Goal: Communication & Community: Share content

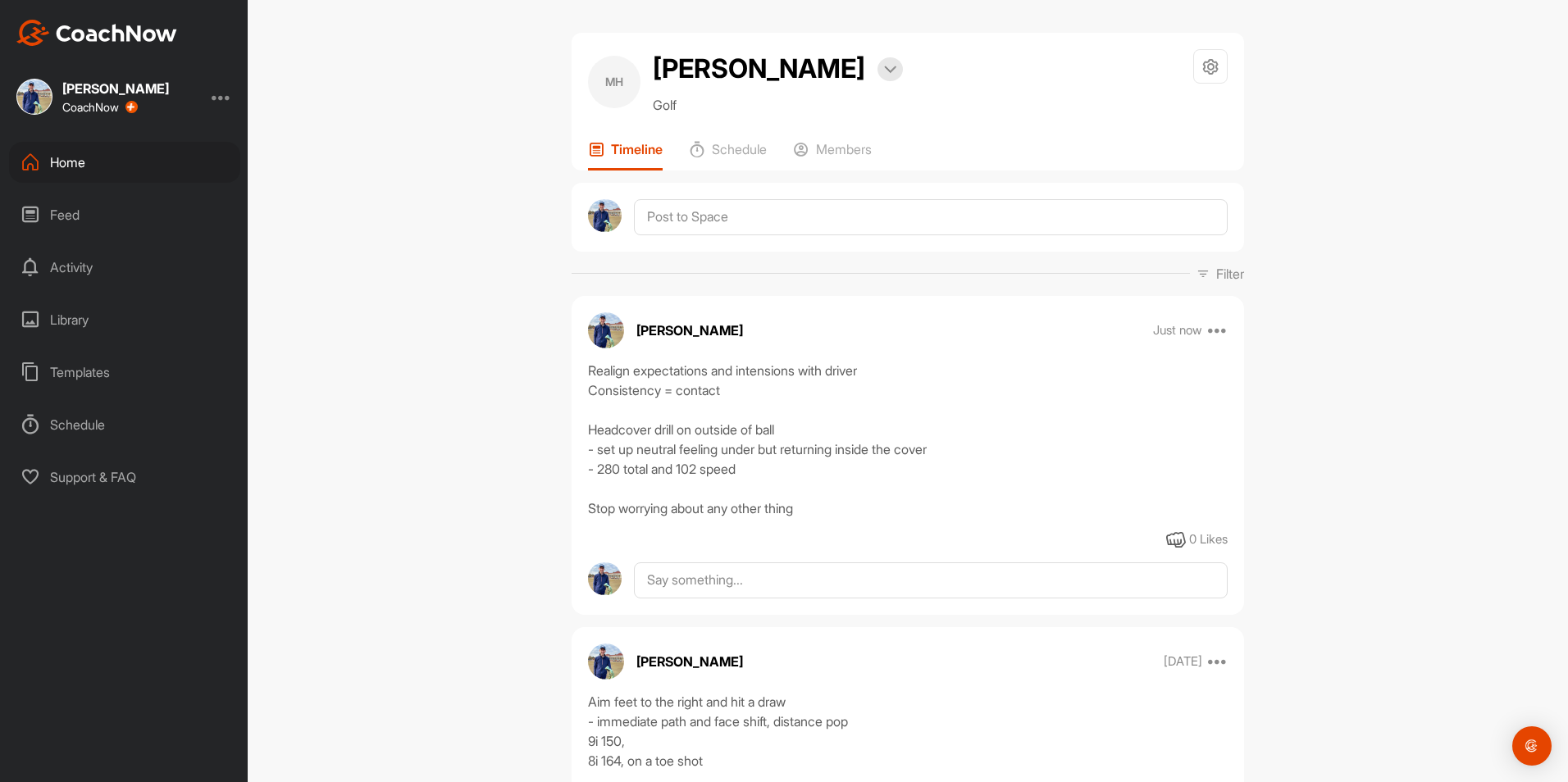
click at [116, 144] on div "Home" at bounding box center [124, 163] width 231 height 41
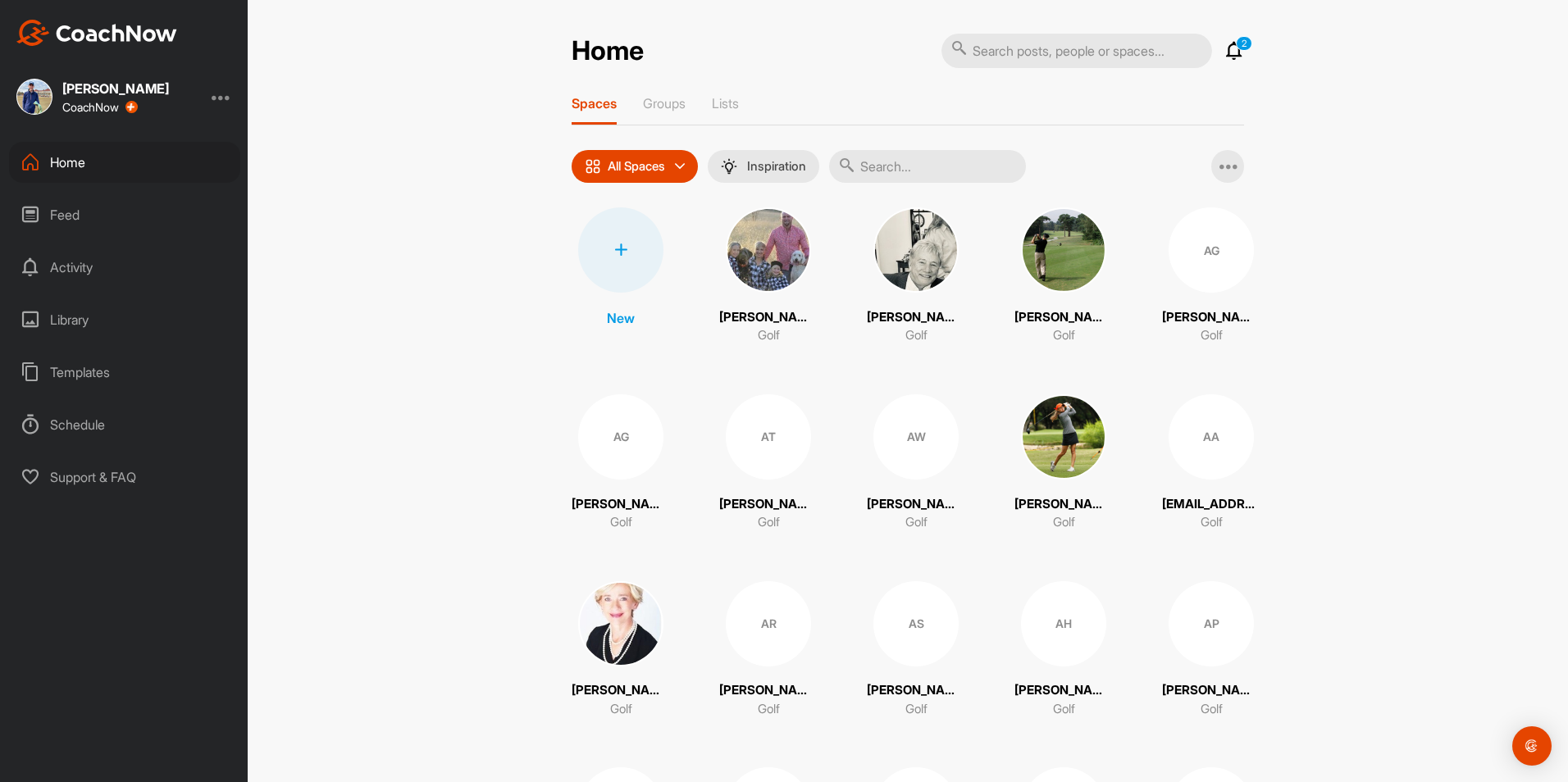
click at [922, 166] on input "text" at bounding box center [928, 166] width 197 height 33
type input "eslicker"
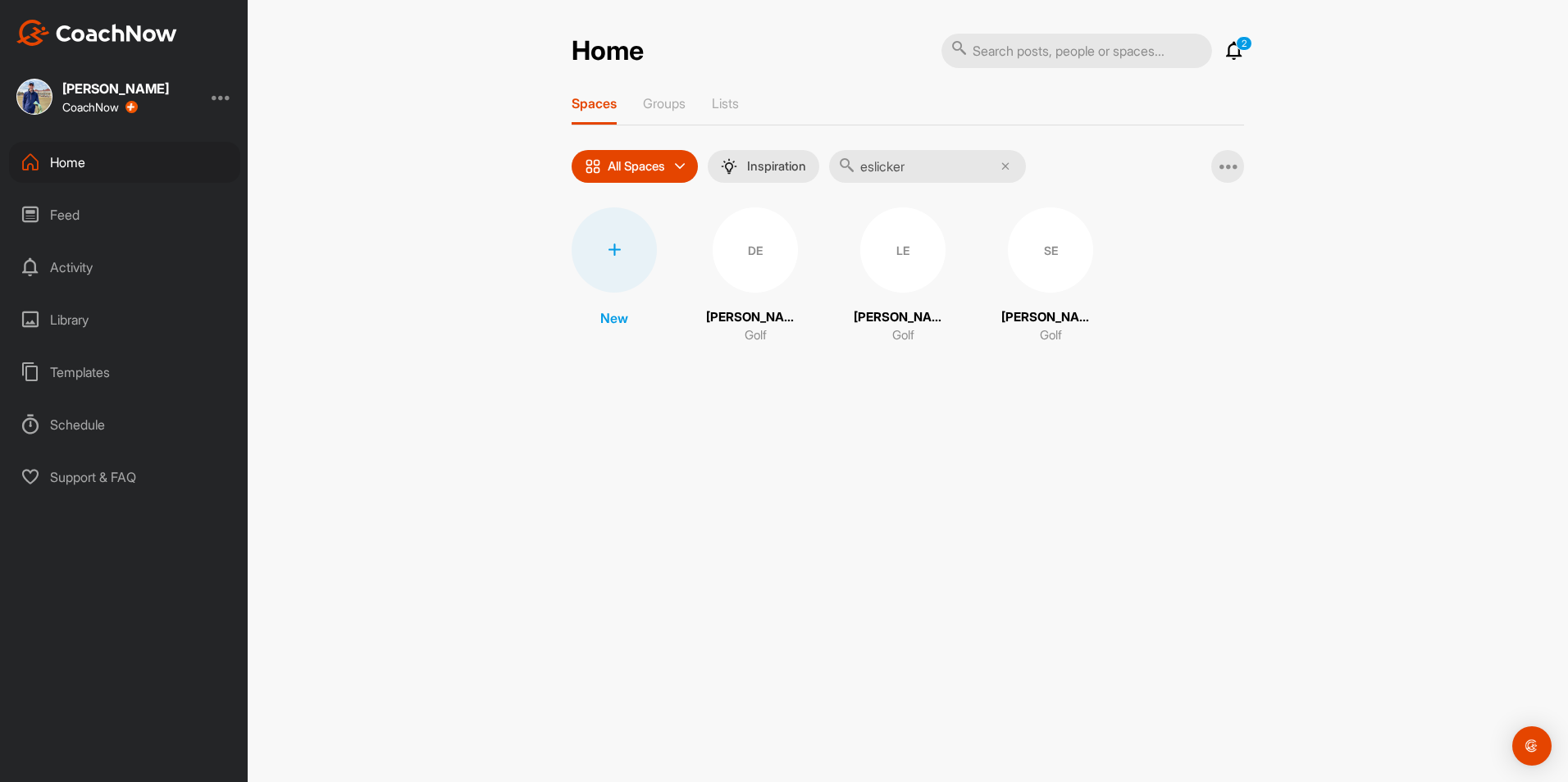
click at [1026, 293] on div "SE [PERSON_NAME] Golf" at bounding box center [1051, 276] width 98 height 138
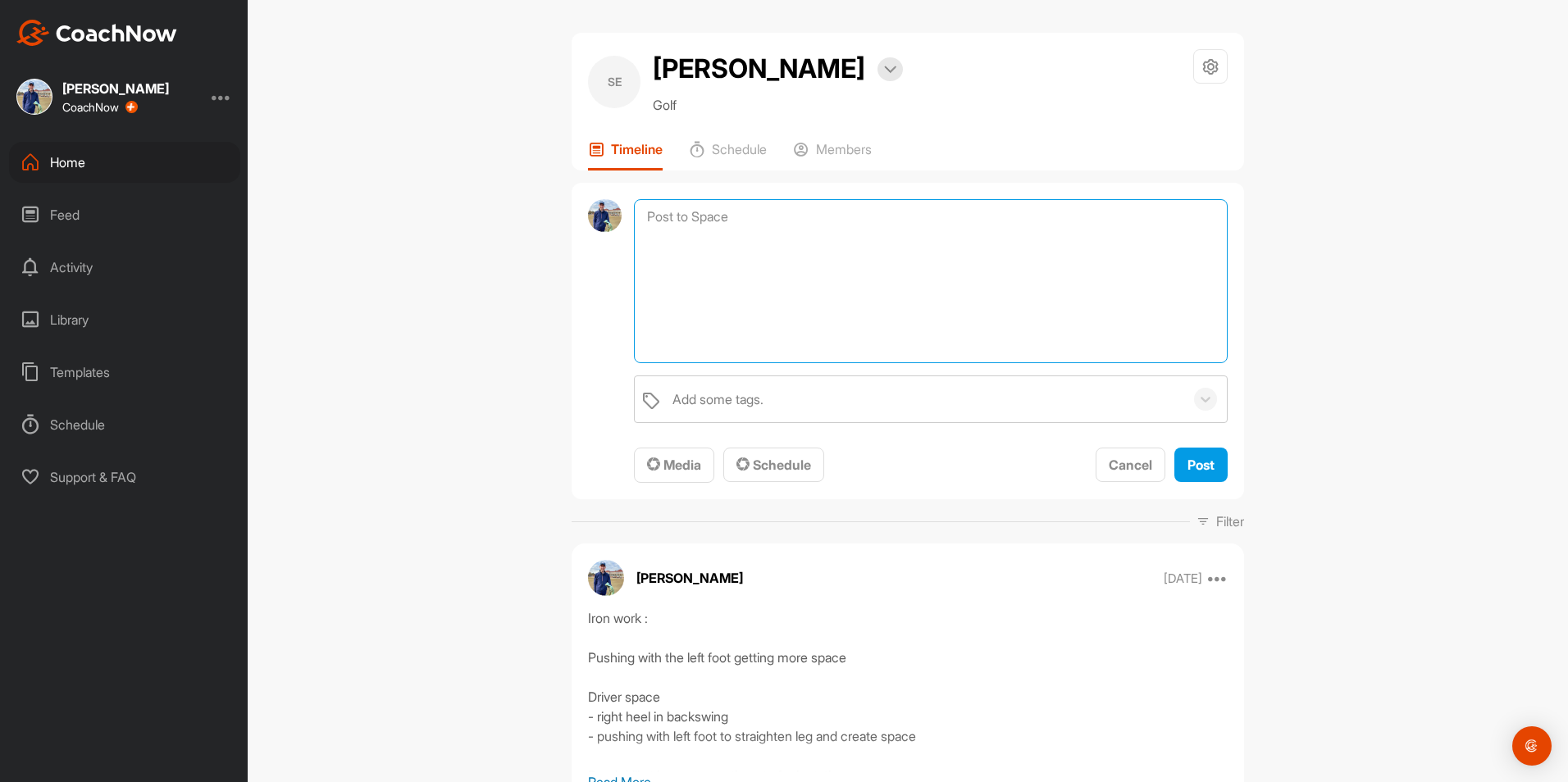
click at [740, 203] on textarea at bounding box center [931, 281] width 594 height 164
type textarea "Form Recap: takeaway work; [MEDICAL_DATA] get the club in front going down - ar…"
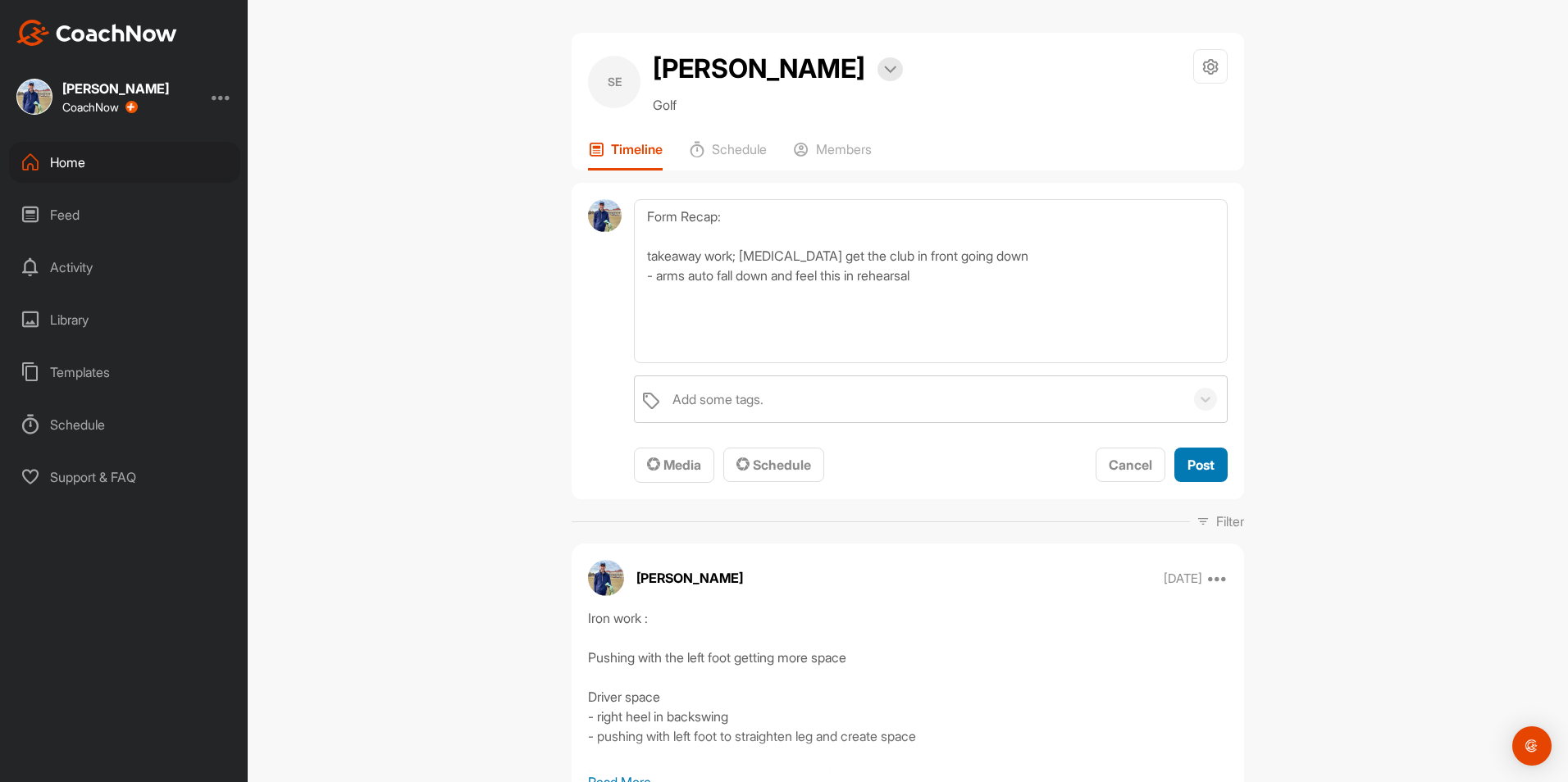
click at [1204, 463] on span "Post" at bounding box center [1201, 464] width 27 height 16
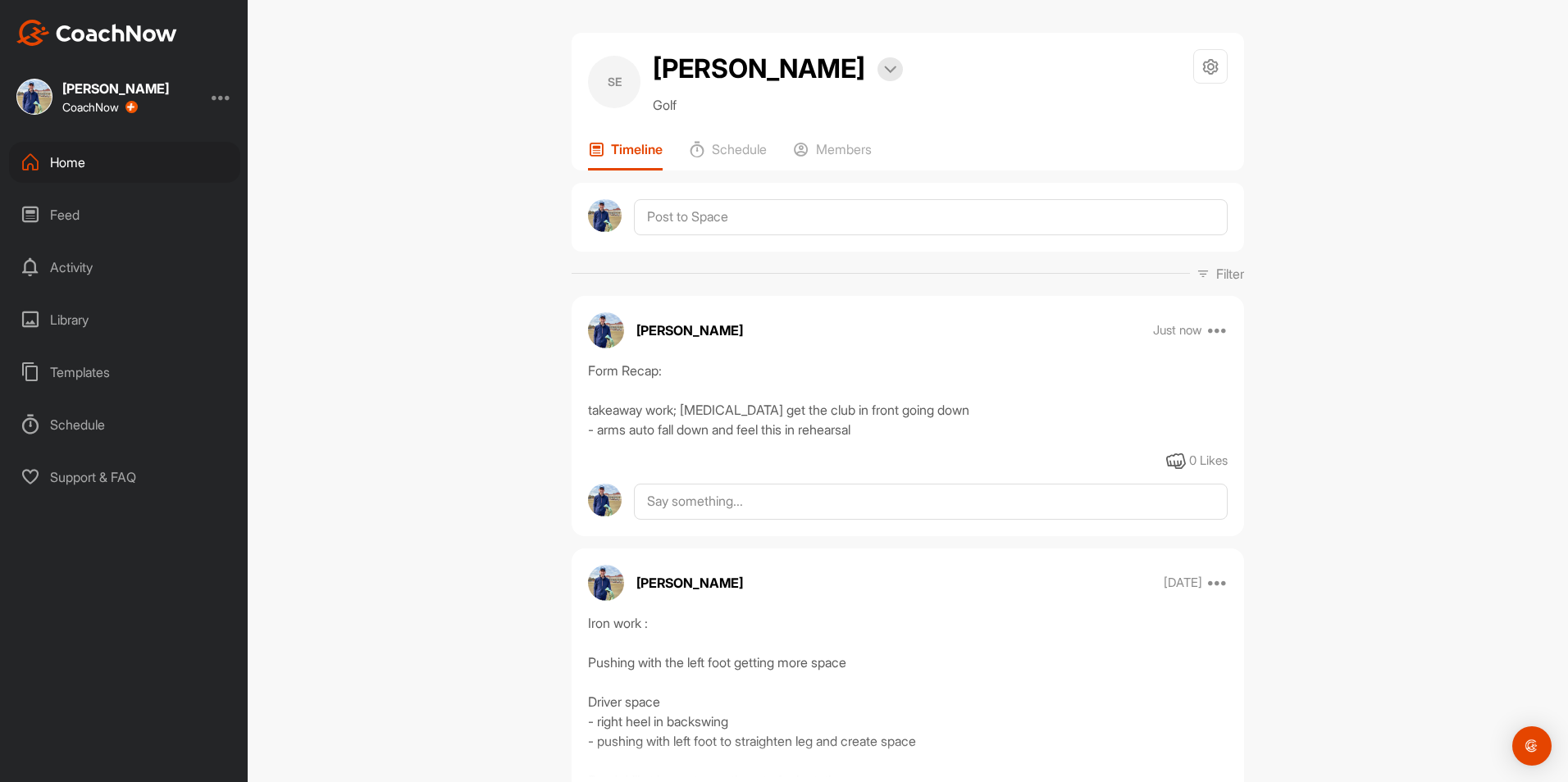
click at [105, 161] on div "Home" at bounding box center [124, 163] width 231 height 41
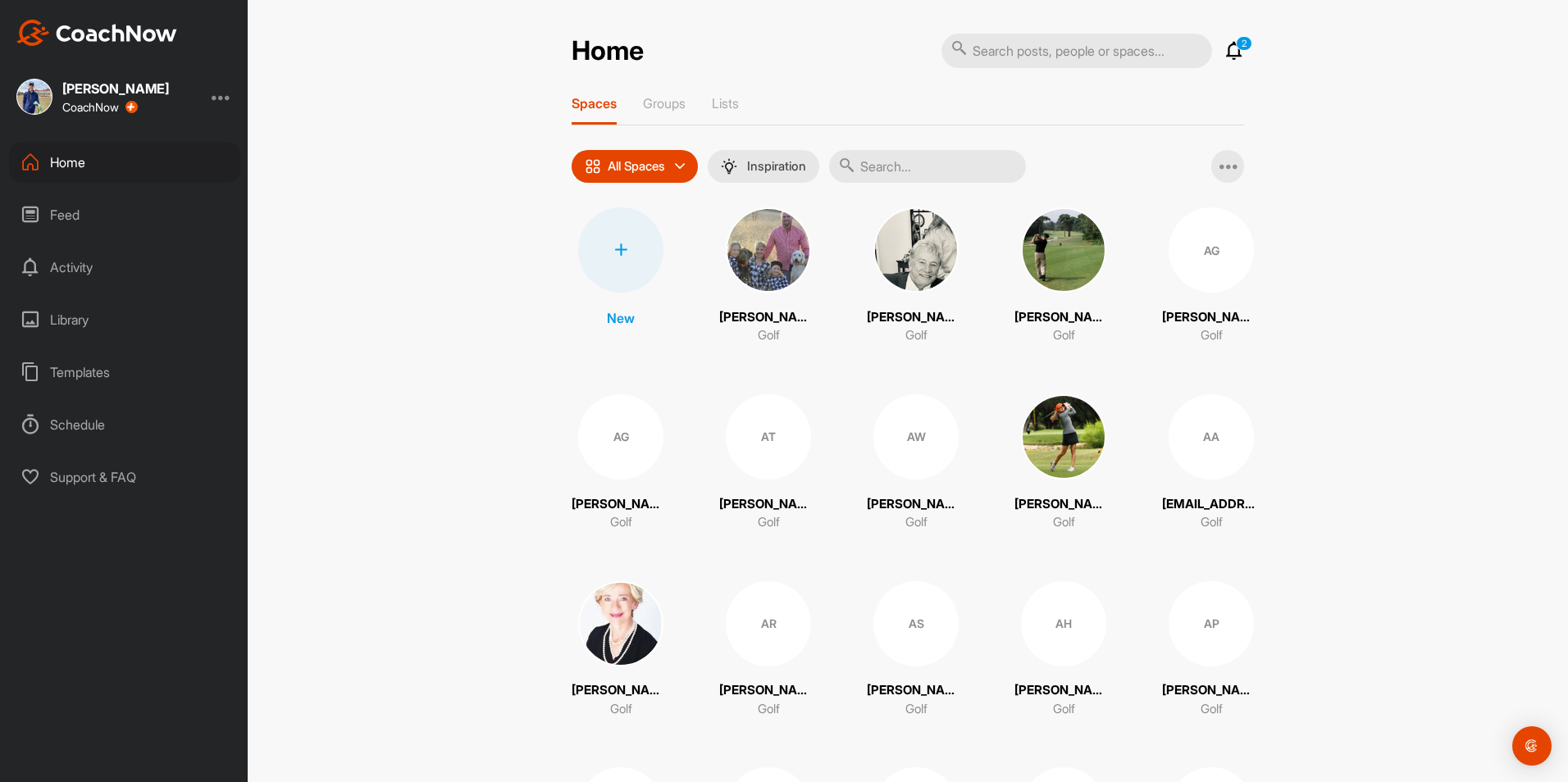
click at [970, 177] on input "text" at bounding box center [928, 166] width 197 height 33
click at [654, 275] on div "New" at bounding box center [620, 268] width 85 height 121
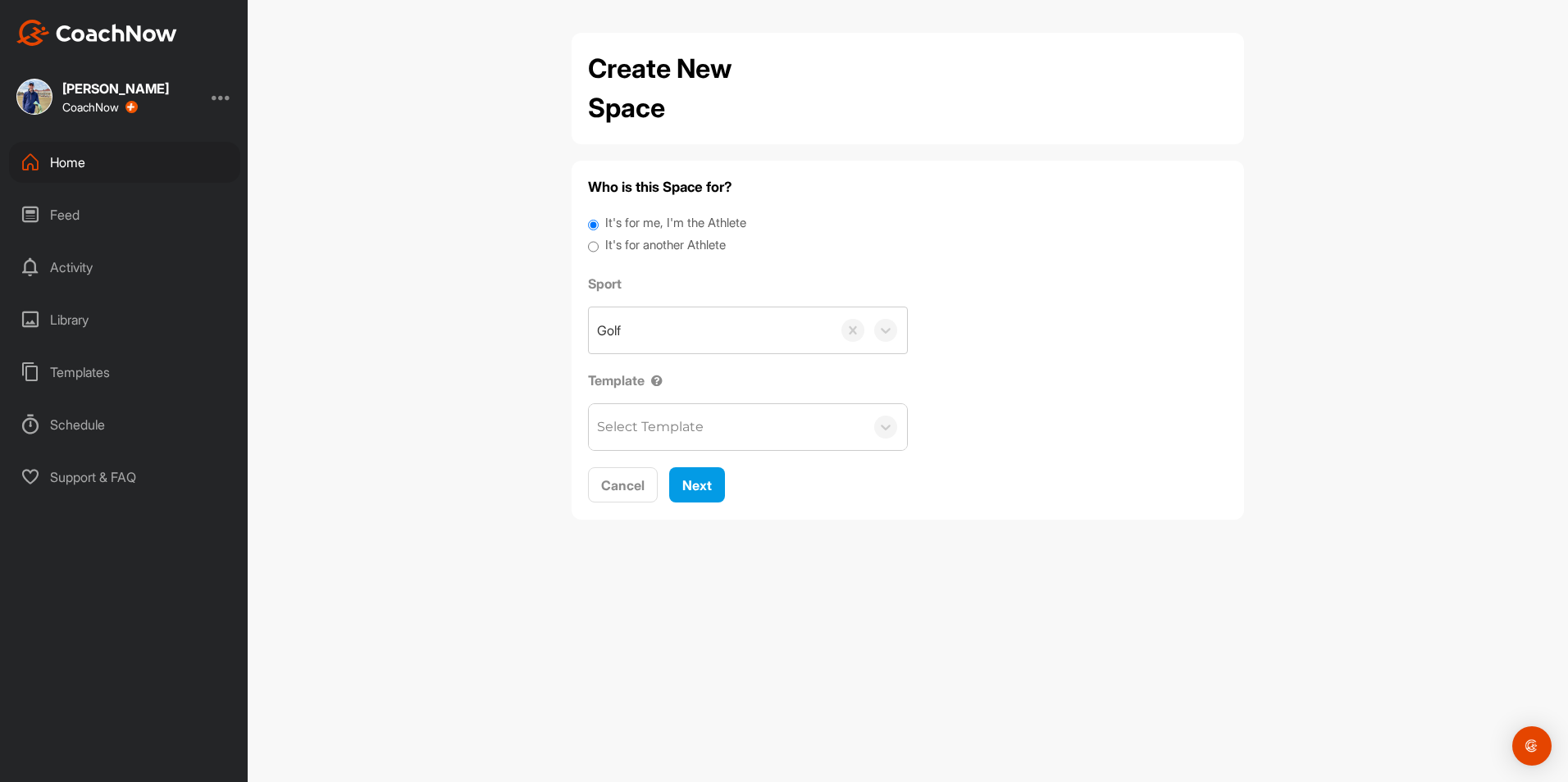
click at [674, 246] on label "It's for another Athlete" at bounding box center [665, 245] width 121 height 19
click at [599, 246] on input "It's for another Athlete" at bounding box center [593, 247] width 11 height 22
radio input "true"
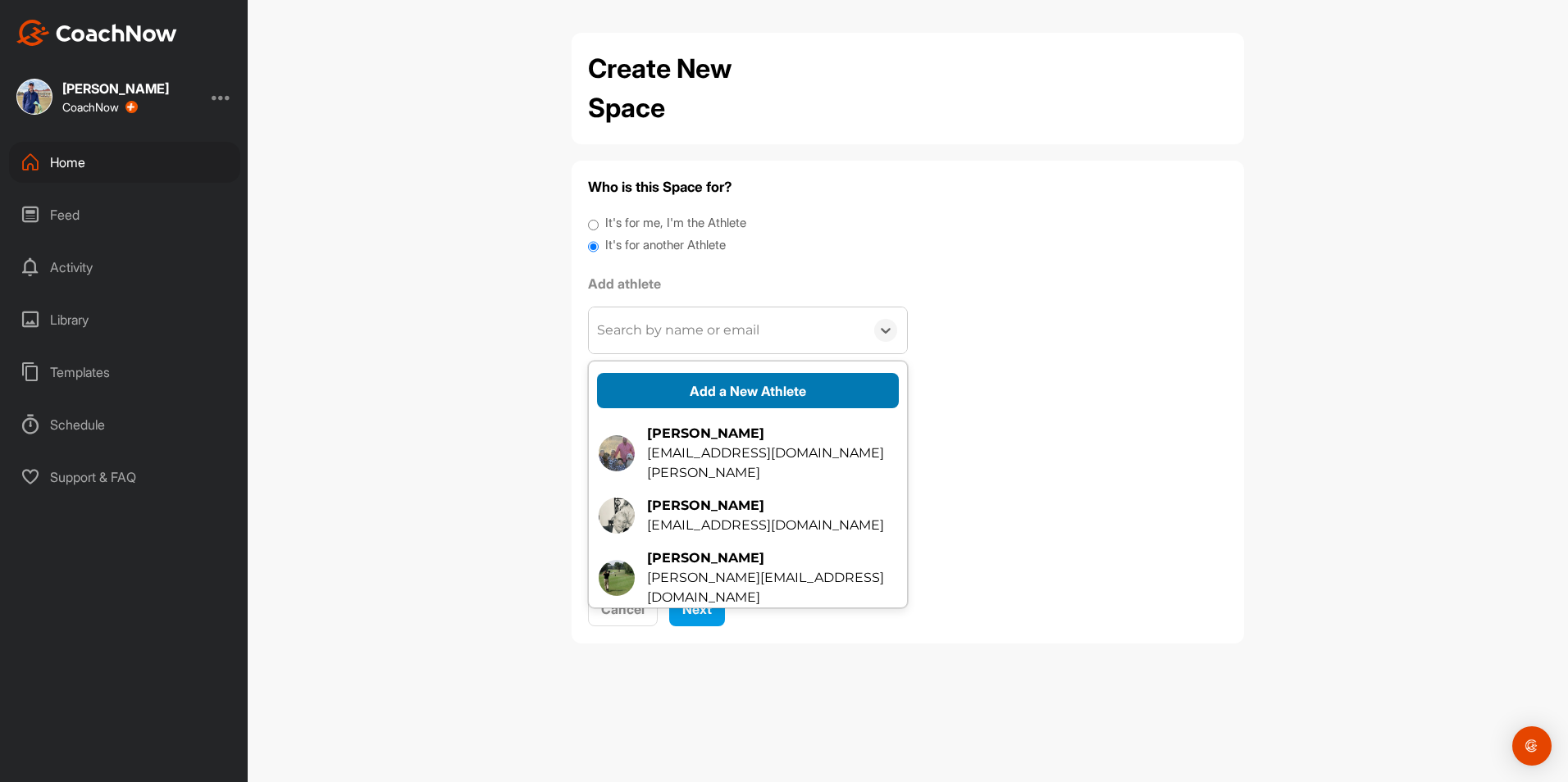
click at [712, 378] on button "Add a New Athlete" at bounding box center [747, 390] width 302 height 35
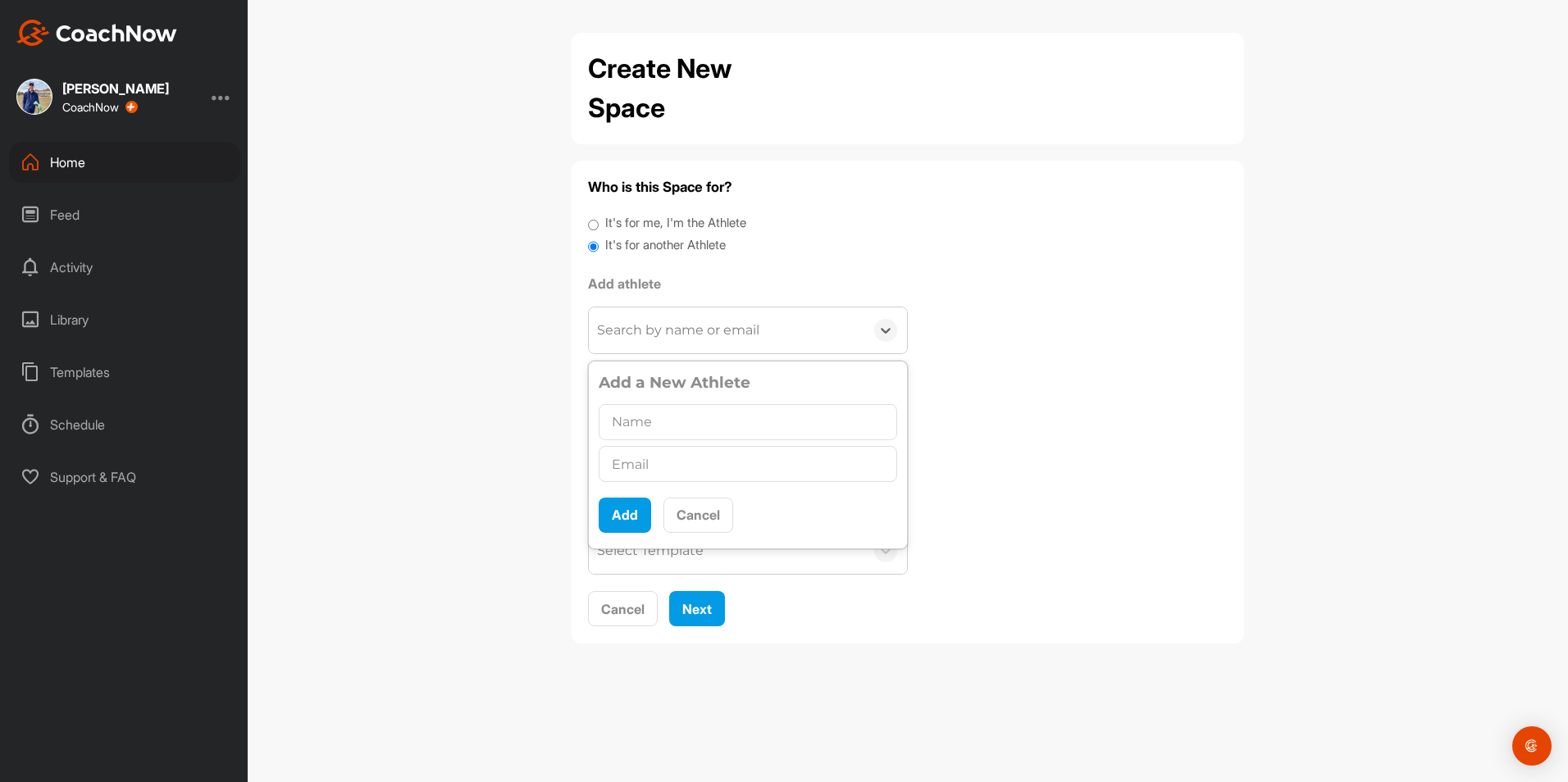
click at [697, 420] on input "text" at bounding box center [748, 422] width 299 height 36
type input "[PERSON_NAME] [PERSON_NAME]"
click at [741, 458] on input "text" at bounding box center [748, 464] width 299 height 36
click at [702, 459] on input "text" at bounding box center [748, 464] width 299 height 36
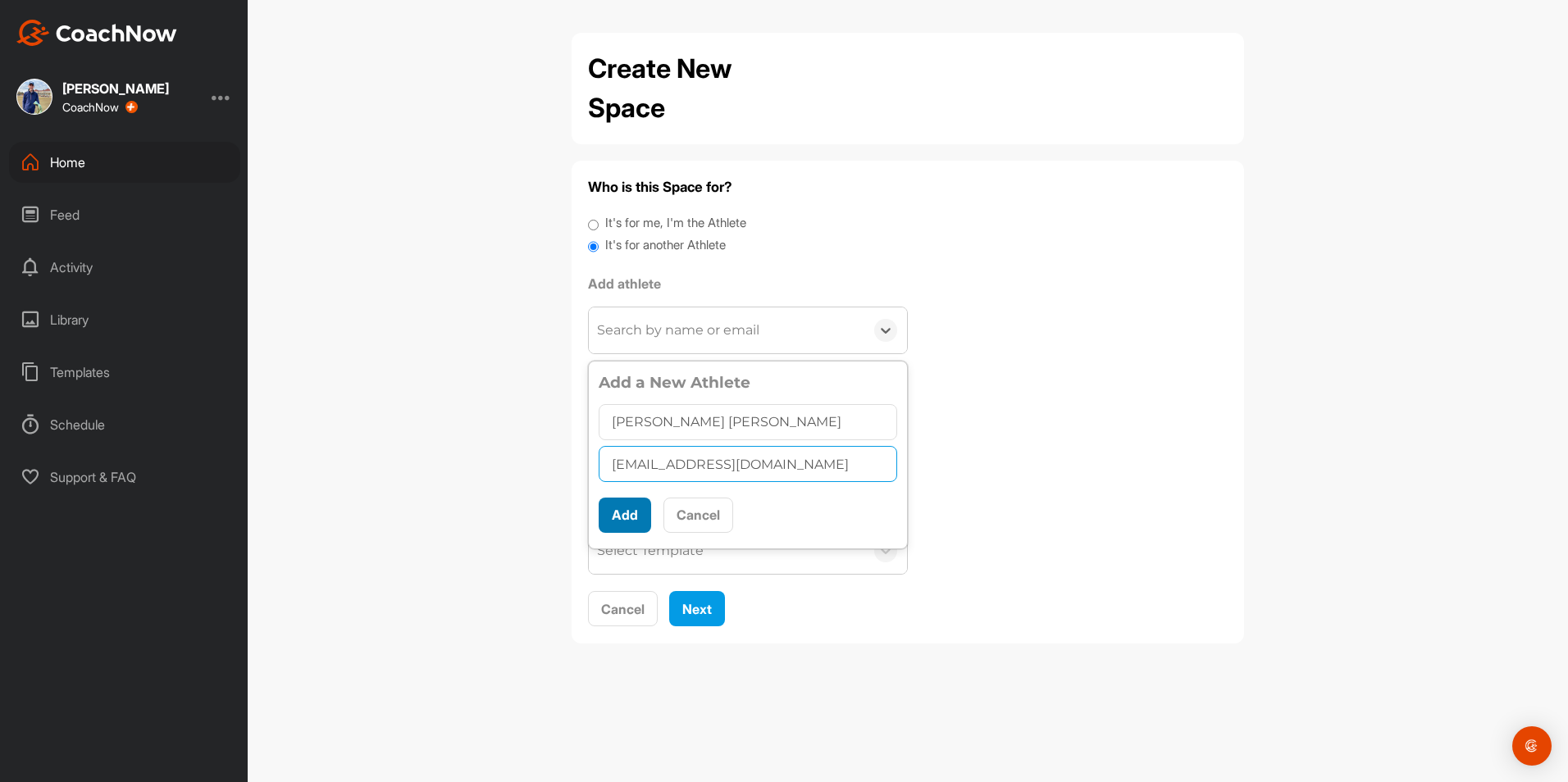
type input "[EMAIL_ADDRESS][DOMAIN_NAME]"
click at [643, 517] on button "Add" at bounding box center [625, 514] width 53 height 35
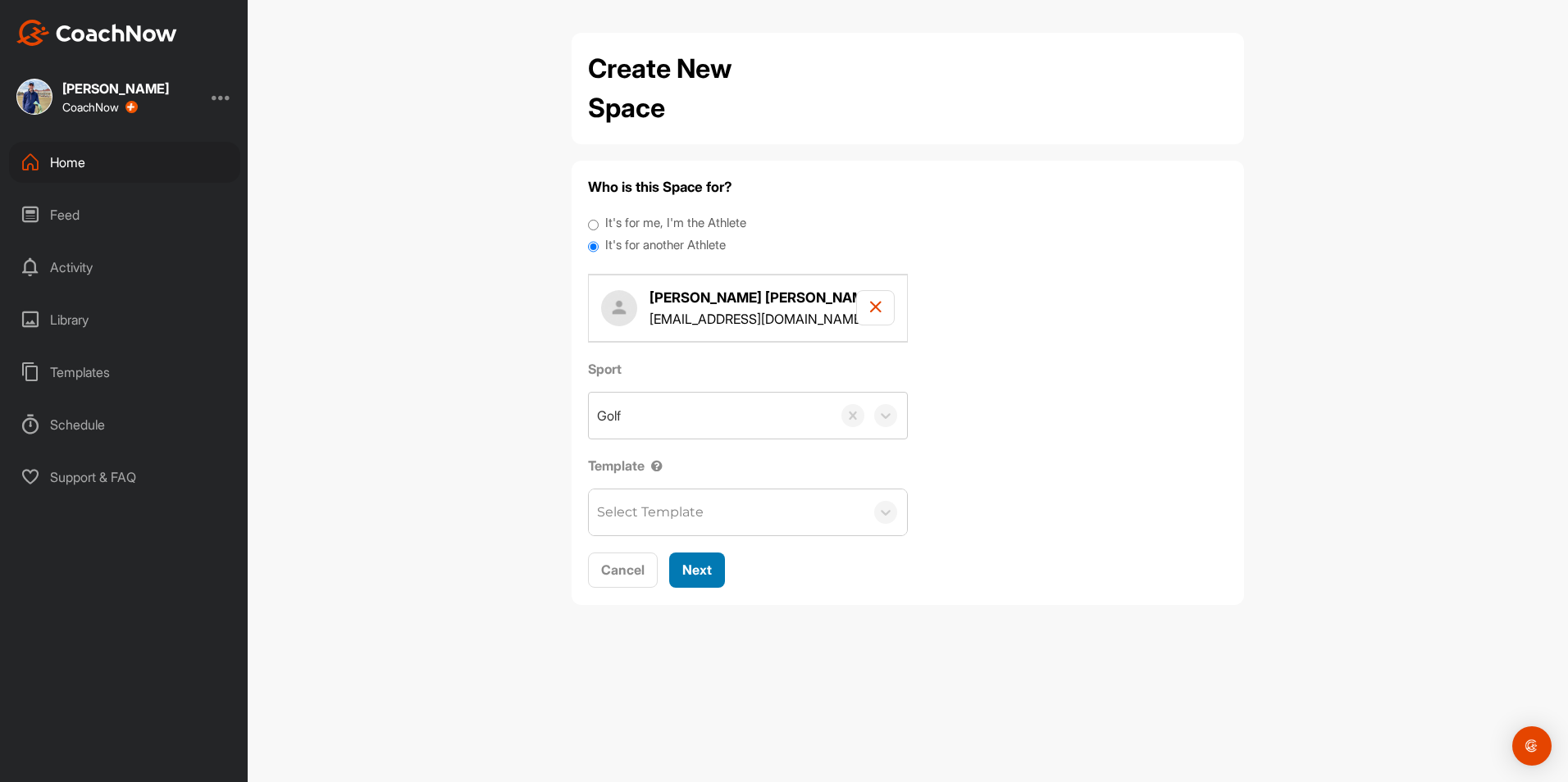
click at [706, 574] on span "Next" at bounding box center [696, 570] width 30 height 16
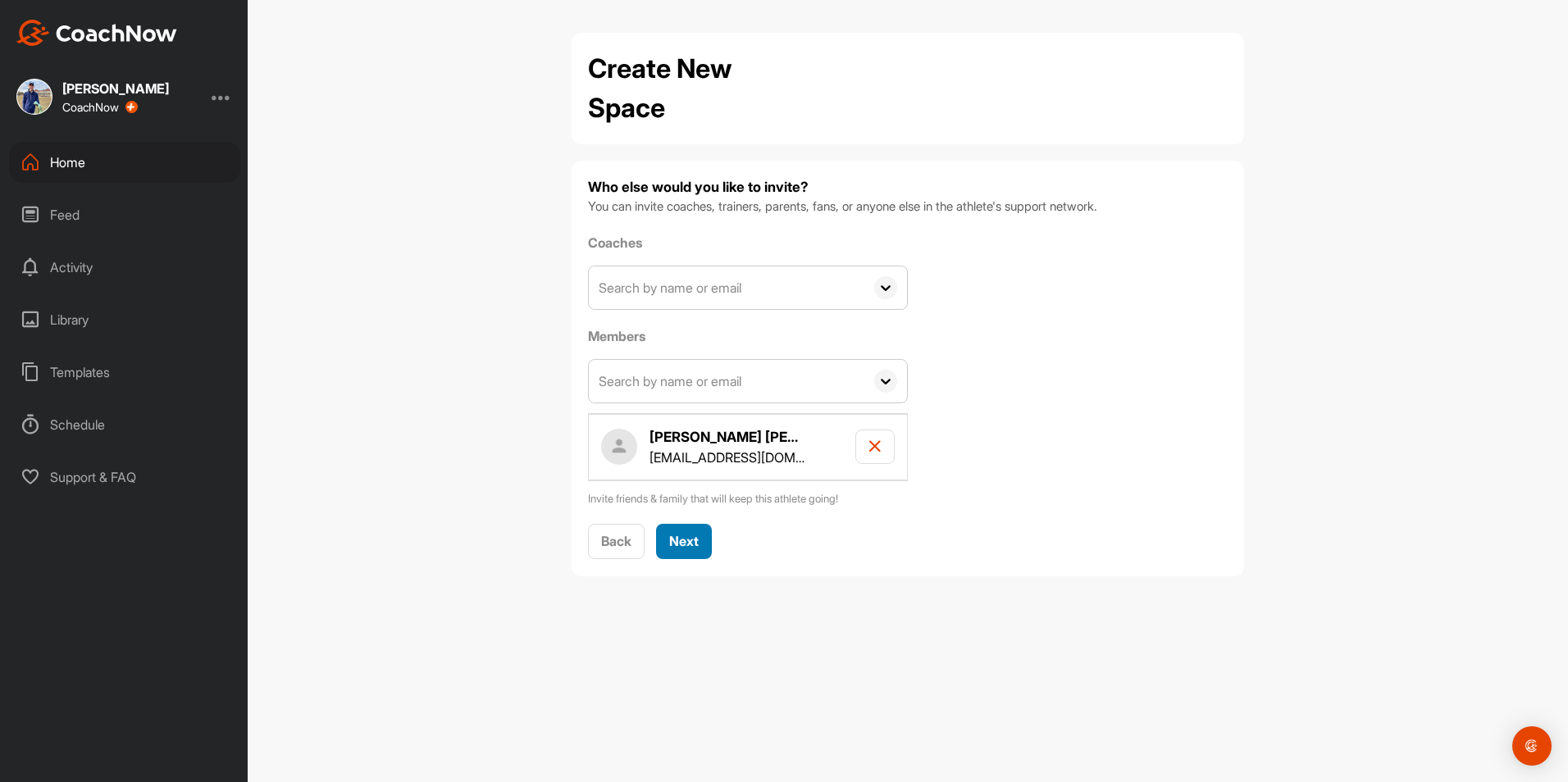
click at [669, 418] on div "[PERSON_NAME] [PERSON_NAME] [EMAIL_ADDRESS][DOMAIN_NAME]" at bounding box center [747, 447] width 320 height 66
click at [696, 545] on span "Next" at bounding box center [684, 541] width 30 height 16
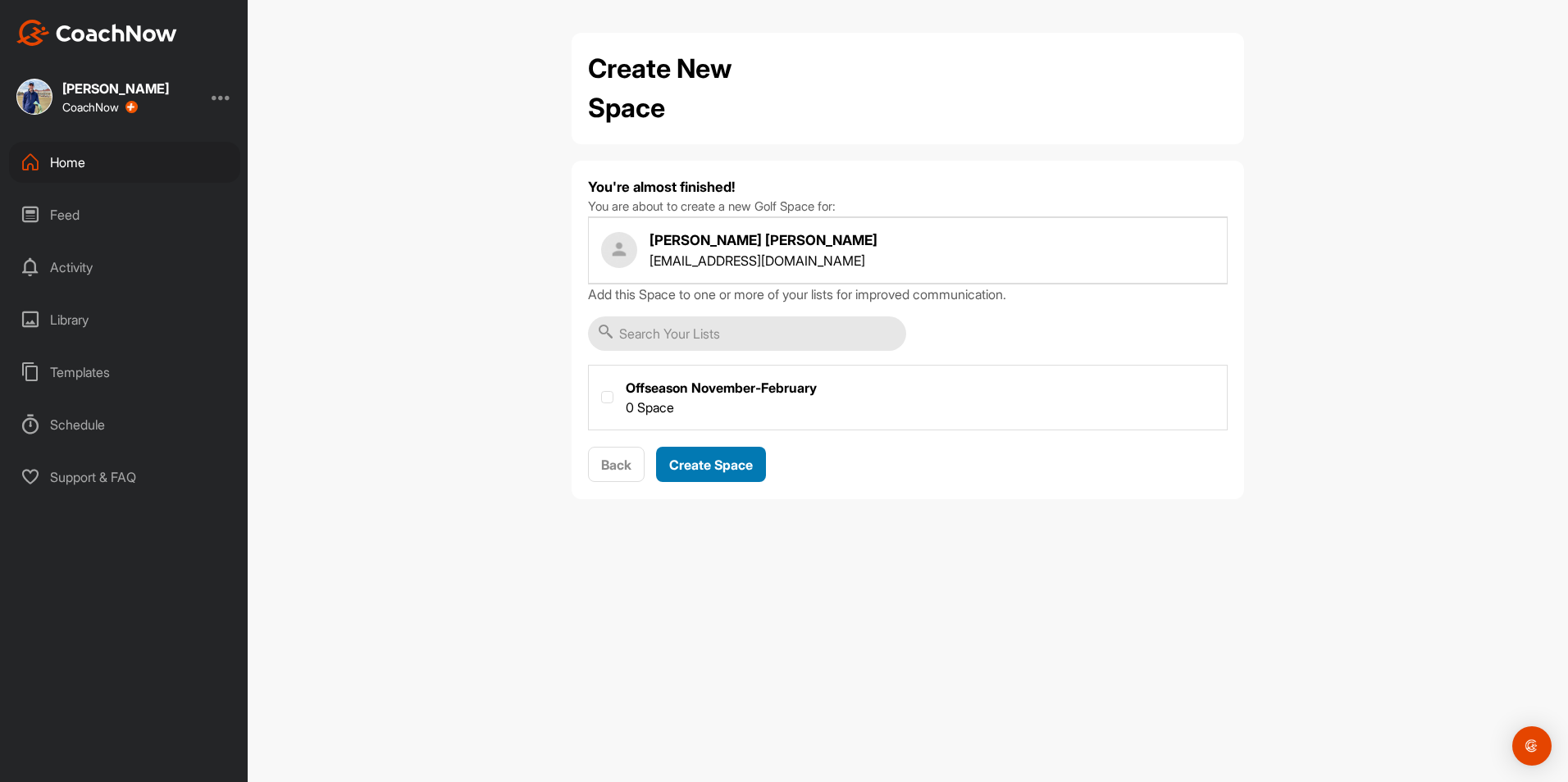
click at [758, 459] on button "Create Space" at bounding box center [711, 463] width 110 height 35
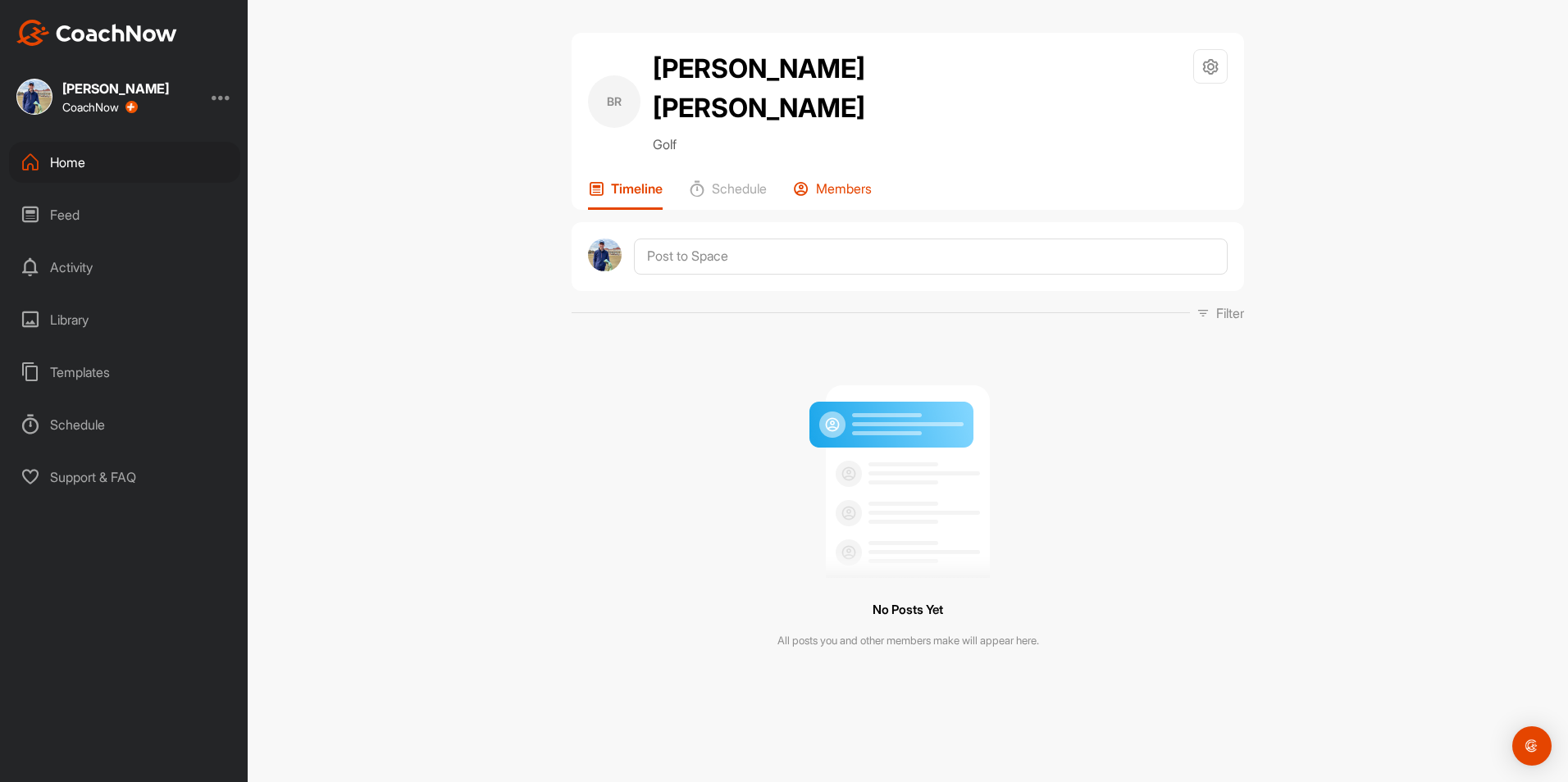
click at [858, 181] on div "Members" at bounding box center [832, 195] width 79 height 30
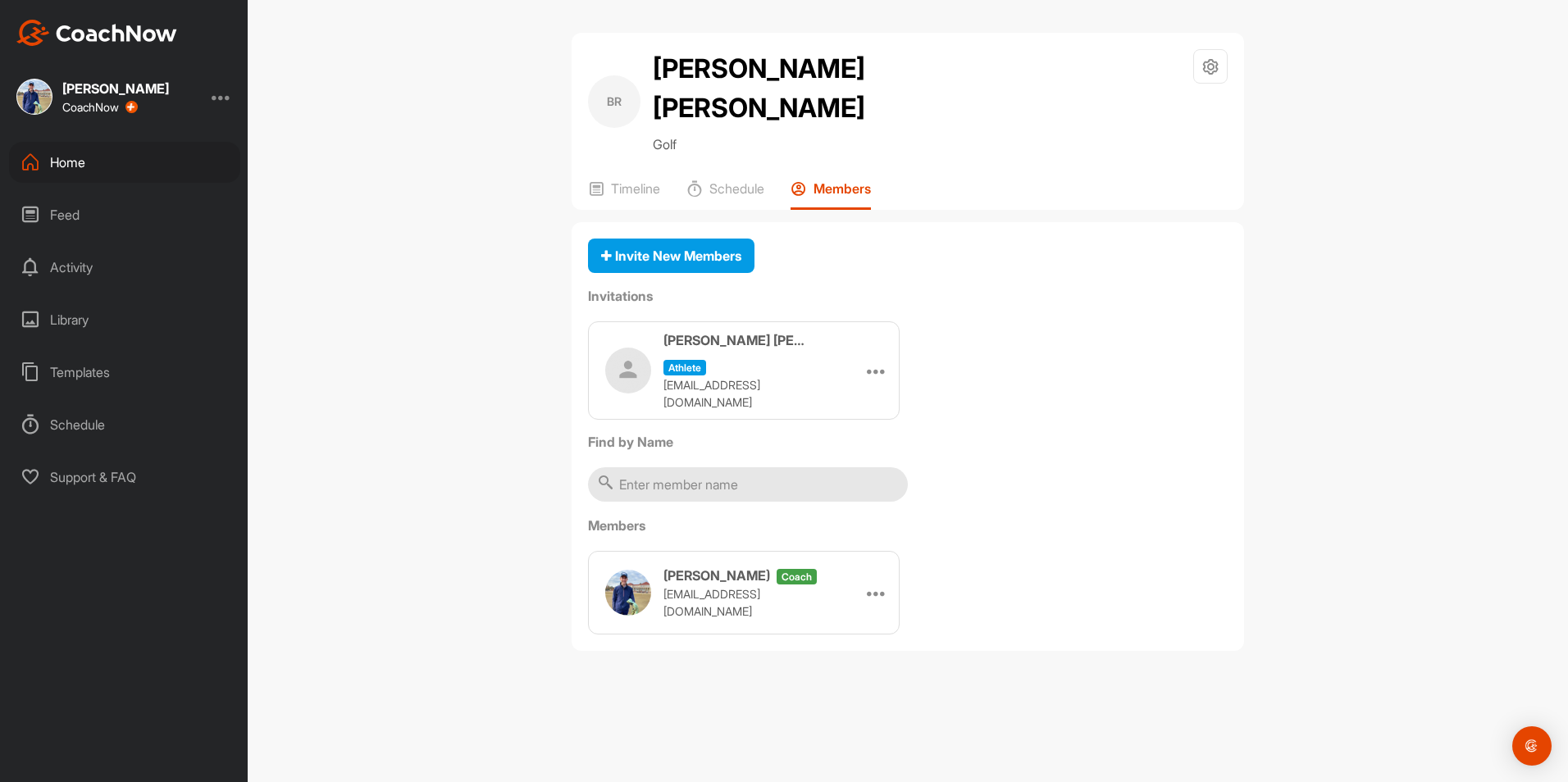
click at [859, 181] on p "Members" at bounding box center [842, 189] width 57 height 16
click at [1031, 451] on div "Invite New Members Invitations [PERSON_NAME] [PERSON_NAME] athlete [EMAIL_ADDRE…" at bounding box center [908, 437] width 672 height 429
click at [601, 181] on icon at bounding box center [596, 189] width 16 height 16
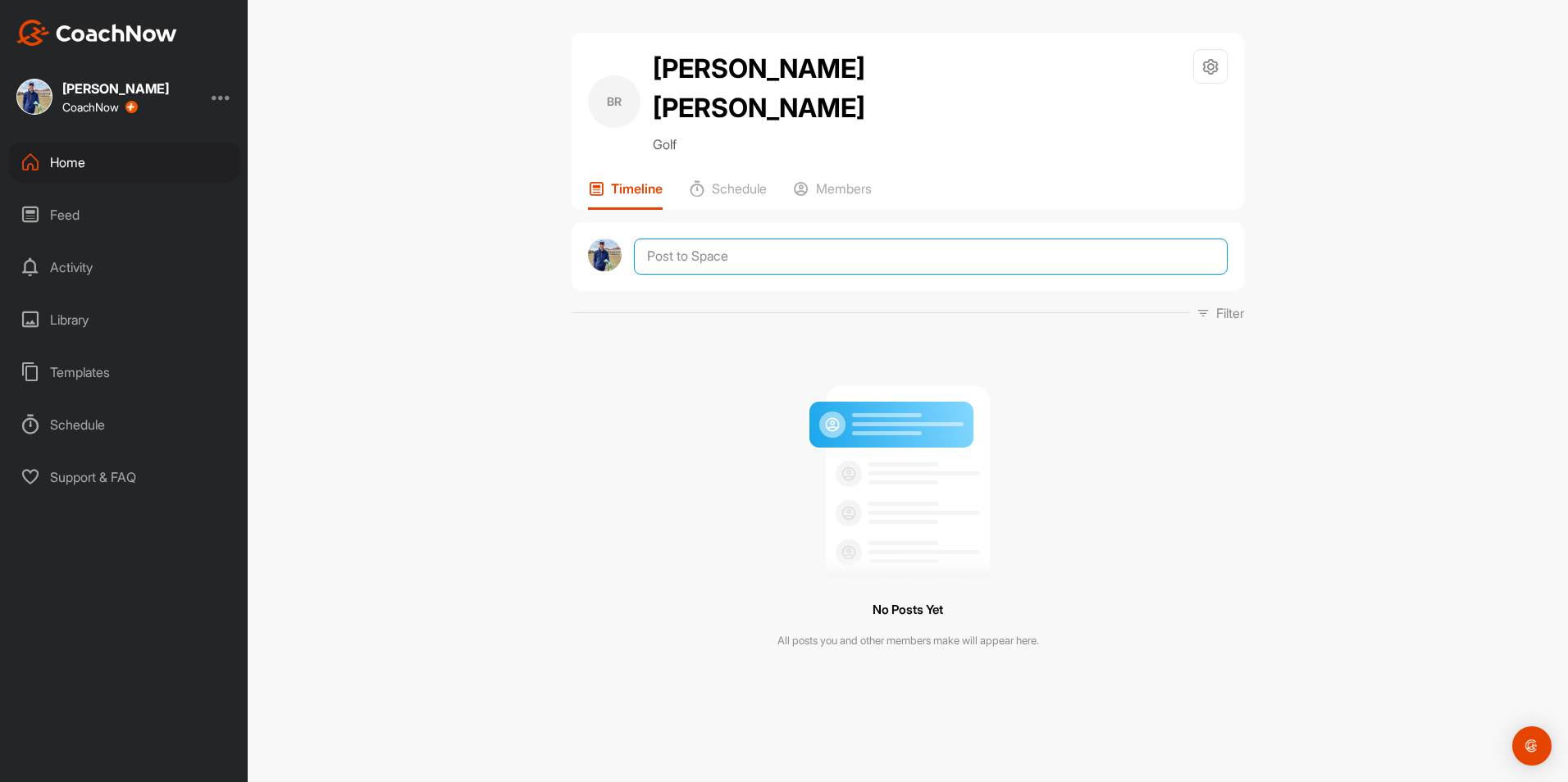
click at [882, 239] on textarea at bounding box center [931, 257] width 594 height 36
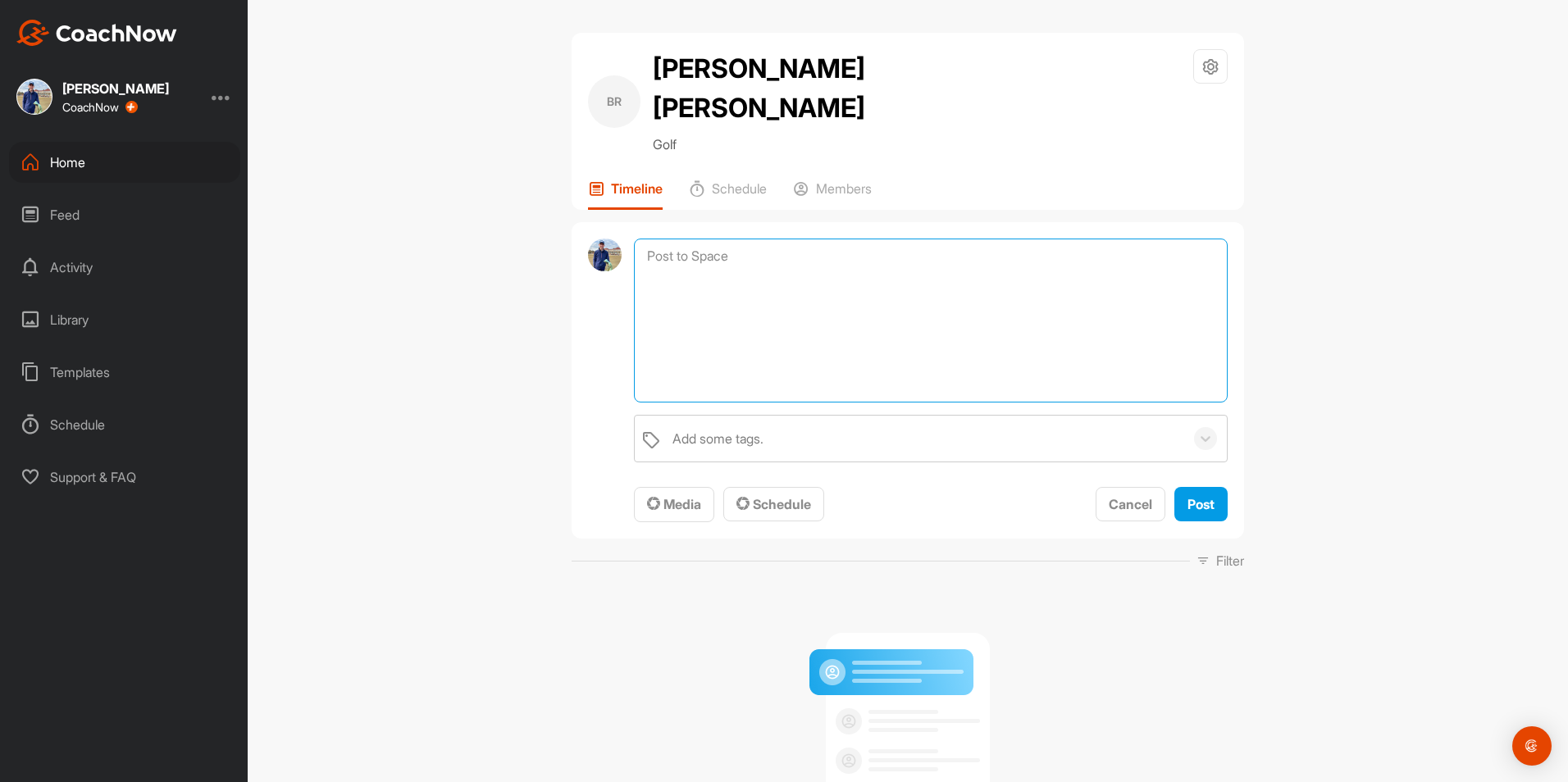
click at [883, 239] on textarea at bounding box center [931, 320] width 594 height 164
type textarea "P"
click at [737, 308] on textarea "Good at chipping around the green Weakest link is 6iron and irons in general of…" at bounding box center [931, 320] width 594 height 164
click at [728, 305] on textarea "Good at chipping around the green Weakest link is 6iron and irons in general of…" at bounding box center [931, 320] width 594 height 164
drag, startPoint x: 725, startPoint y: 305, endPoint x: 419, endPoint y: 302, distance: 306.0
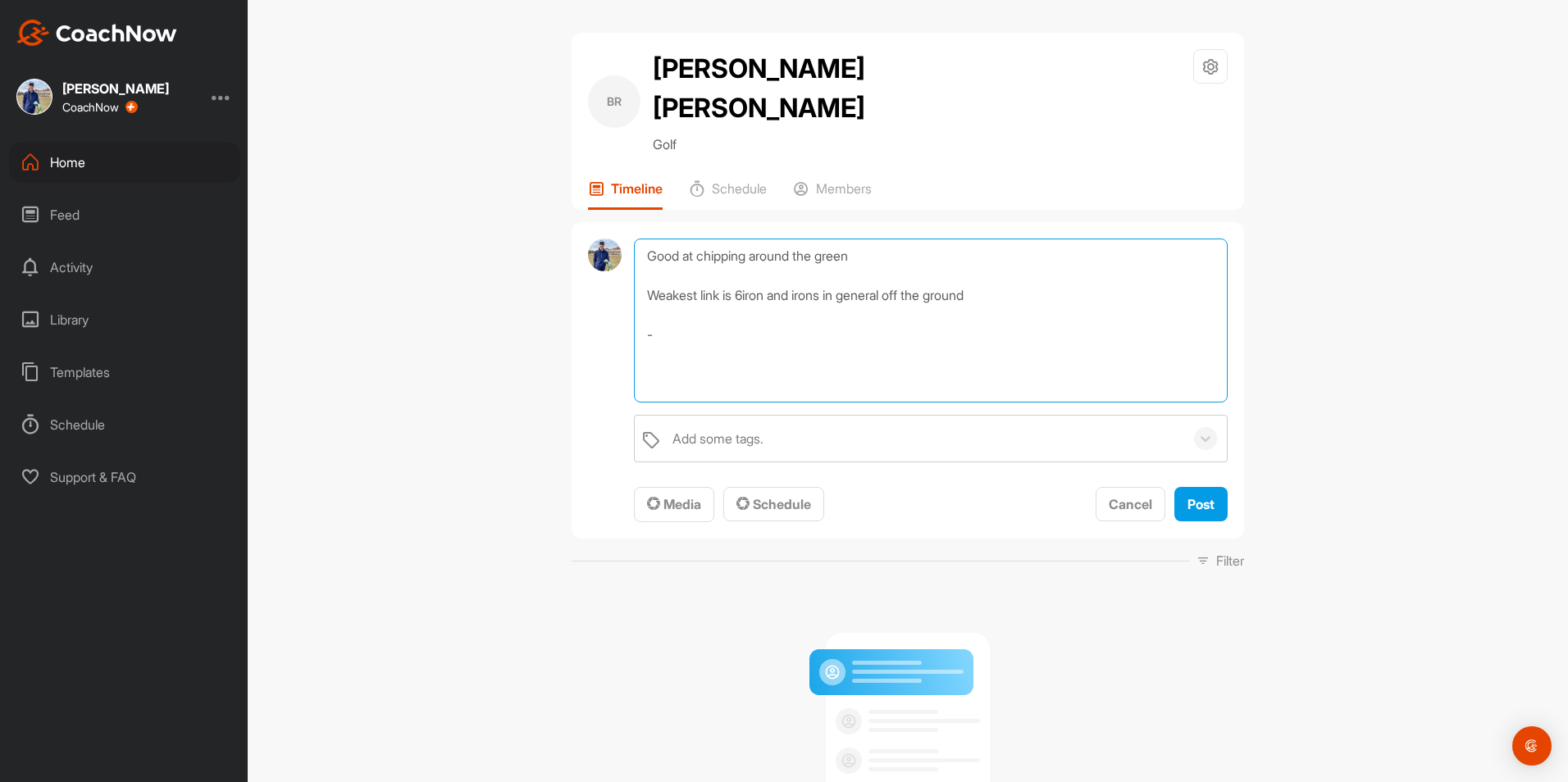
click at [419, 302] on div "[PERSON_NAME] [PERSON_NAME] Golf Space Settings Your Notifications Timeline Sch…" at bounding box center [908, 391] width 1320 height 782
type textarea "Good at chipping around the green Weakest link is 6iron and irons in general of…"
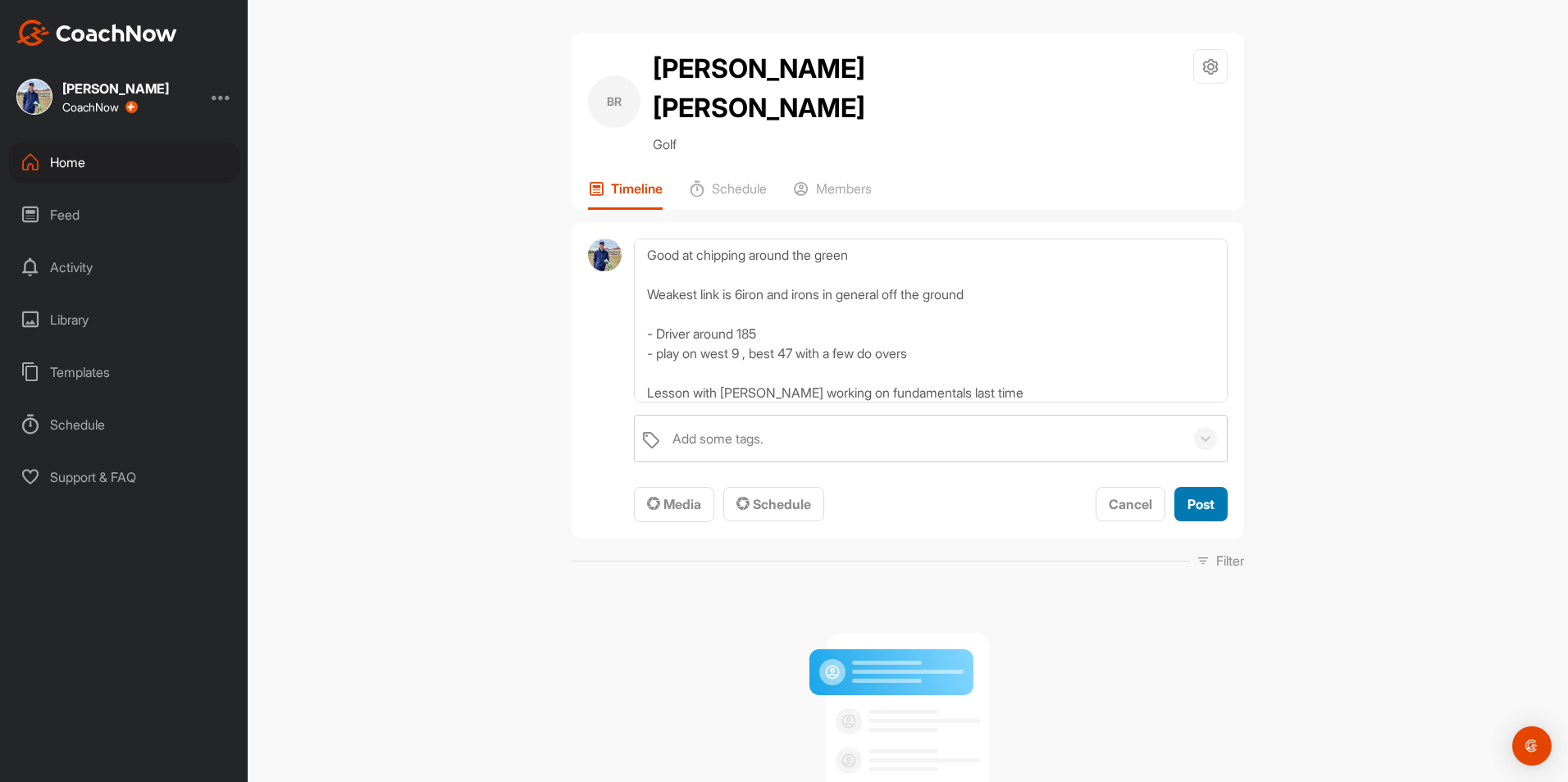
click at [1193, 496] on span "Post" at bounding box center [1201, 504] width 27 height 16
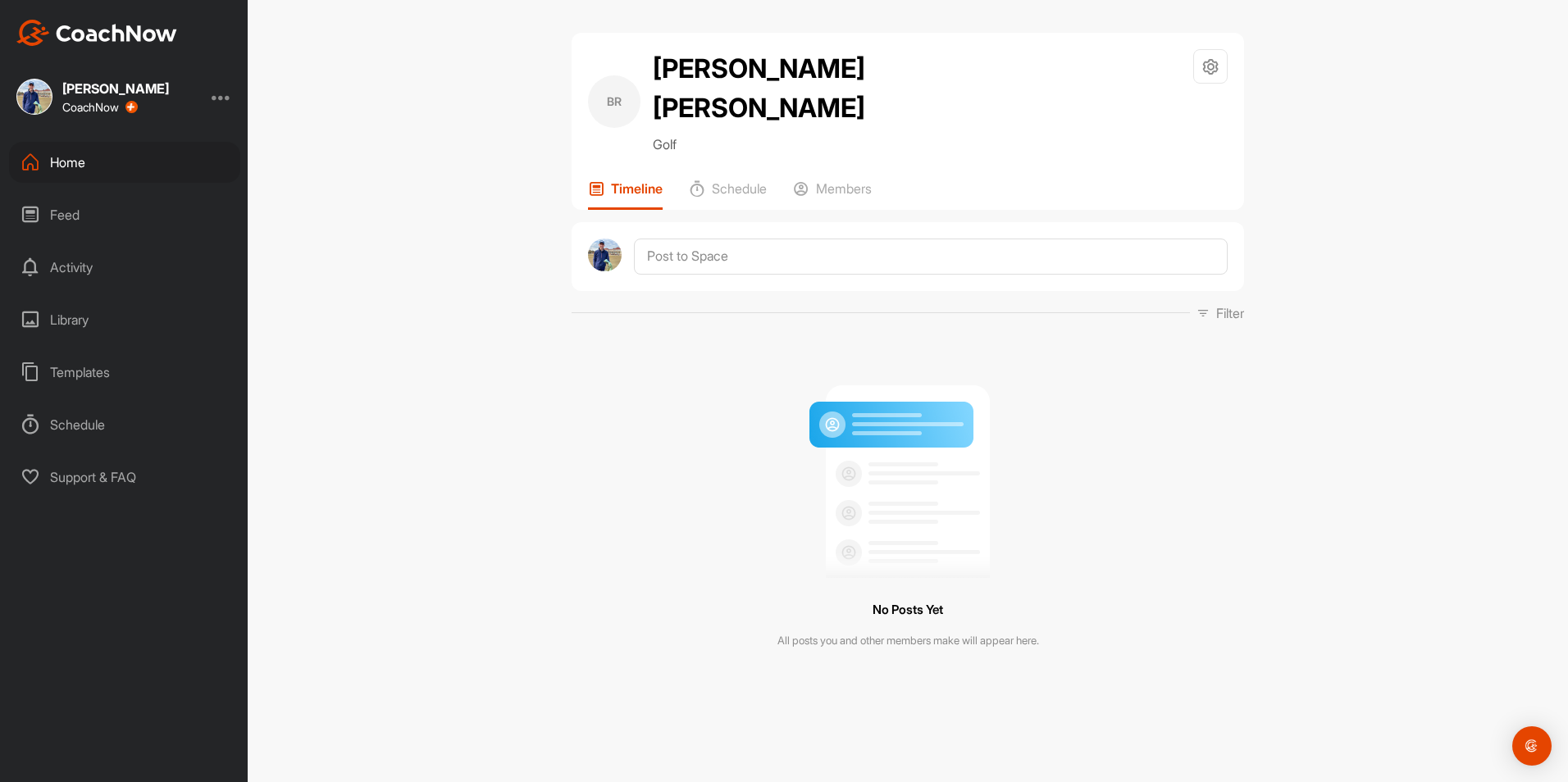
scroll to position [0, 0]
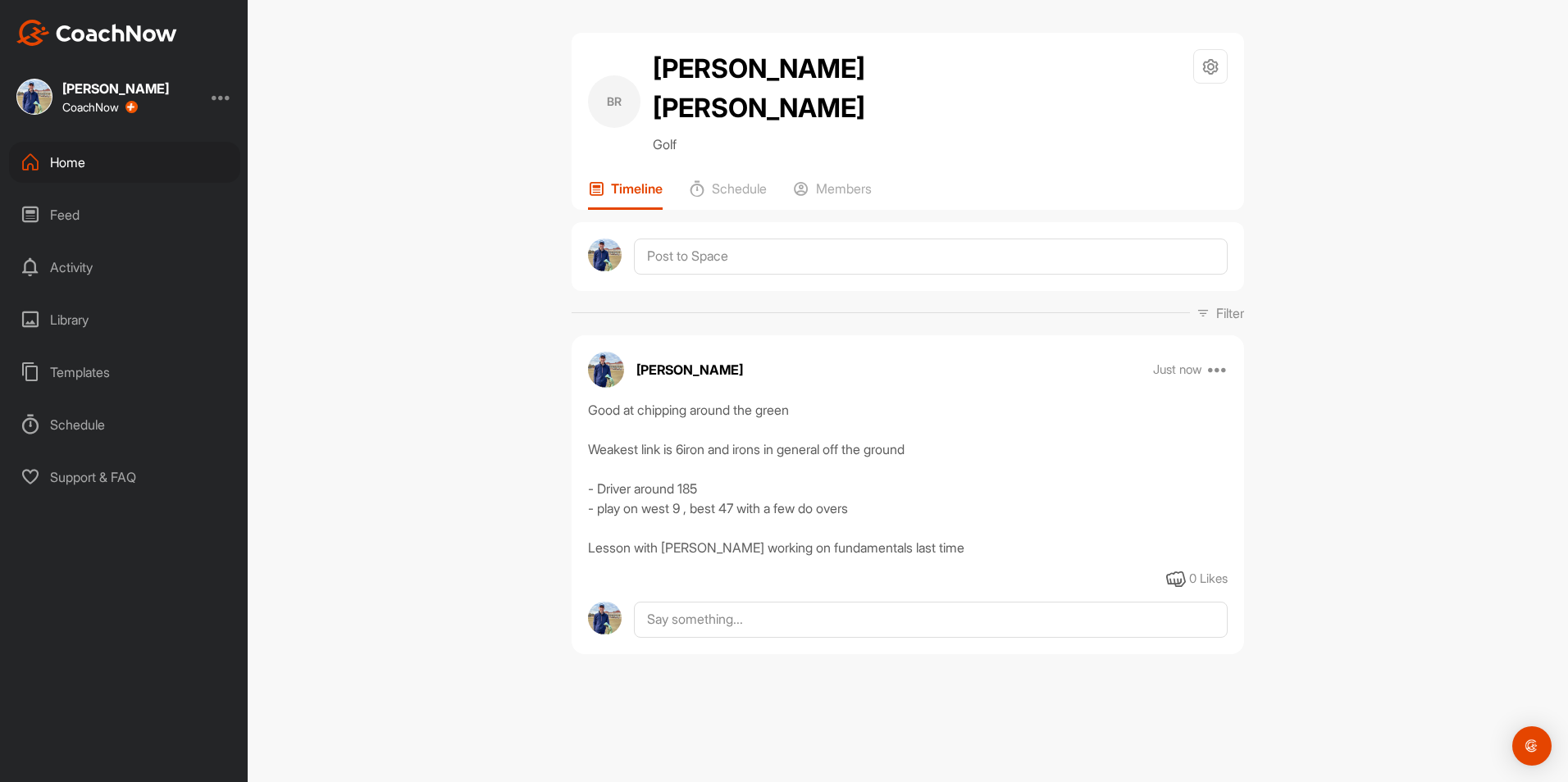
click at [953, 492] on div "Good at chipping around the green Weakest link is 6iron and irons in general of…" at bounding box center [908, 479] width 640 height 157
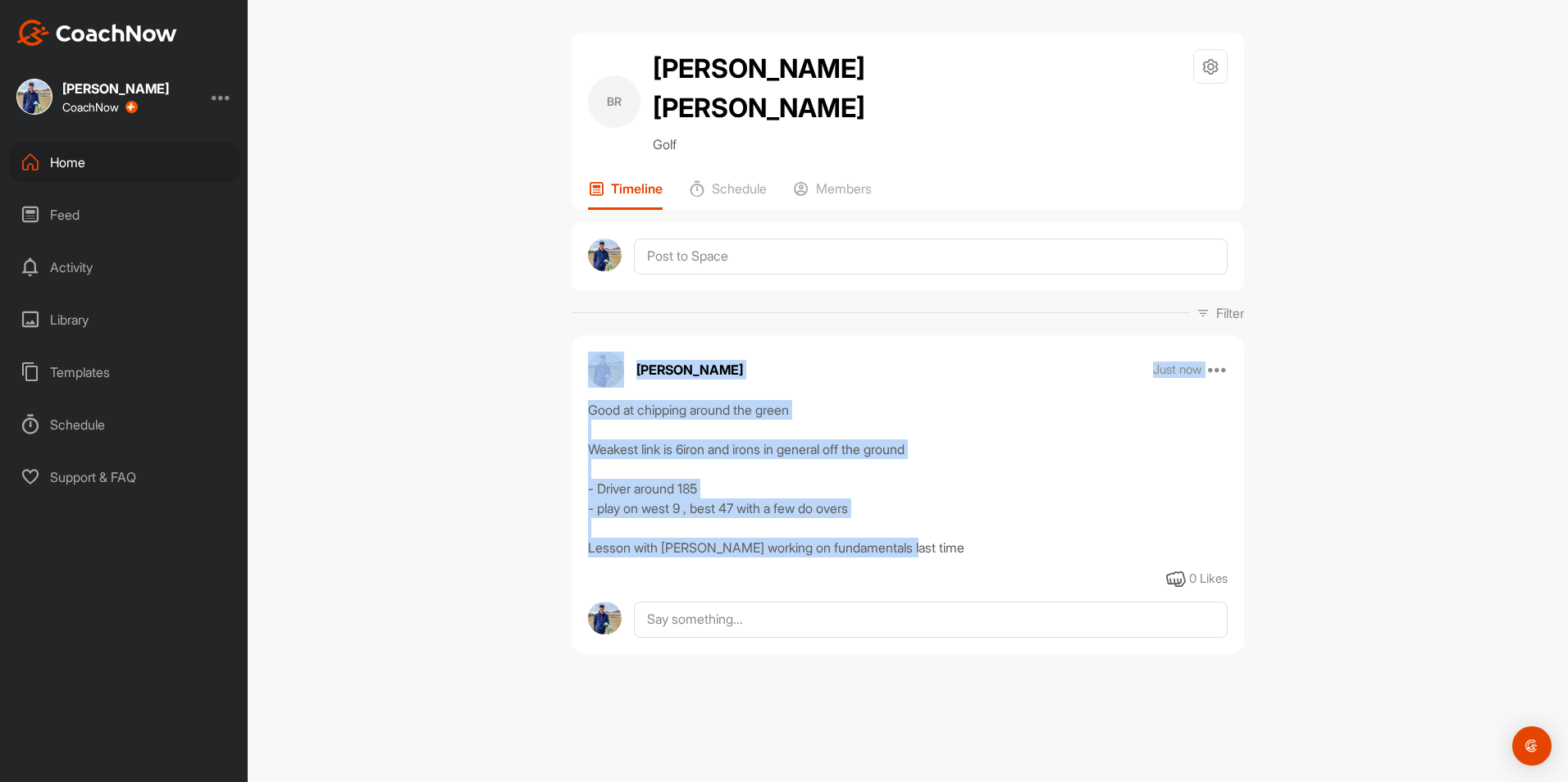
drag, startPoint x: 939, startPoint y: 515, endPoint x: 516, endPoint y: 303, distance: 473.2
click at [516, 303] on div "[PERSON_NAME] [PERSON_NAME] Golf Space Settings Your Notifications Timeline Sch…" at bounding box center [908, 391] width 1320 height 782
drag, startPoint x: 516, startPoint y: 303, endPoint x: 1006, endPoint y: 425, distance: 505.0
click at [1006, 425] on div "Good at chipping around the green Weakest link is 6iron and irons in general of…" at bounding box center [908, 479] width 640 height 157
drag, startPoint x: 960, startPoint y: 499, endPoint x: 564, endPoint y: 288, distance: 448.7
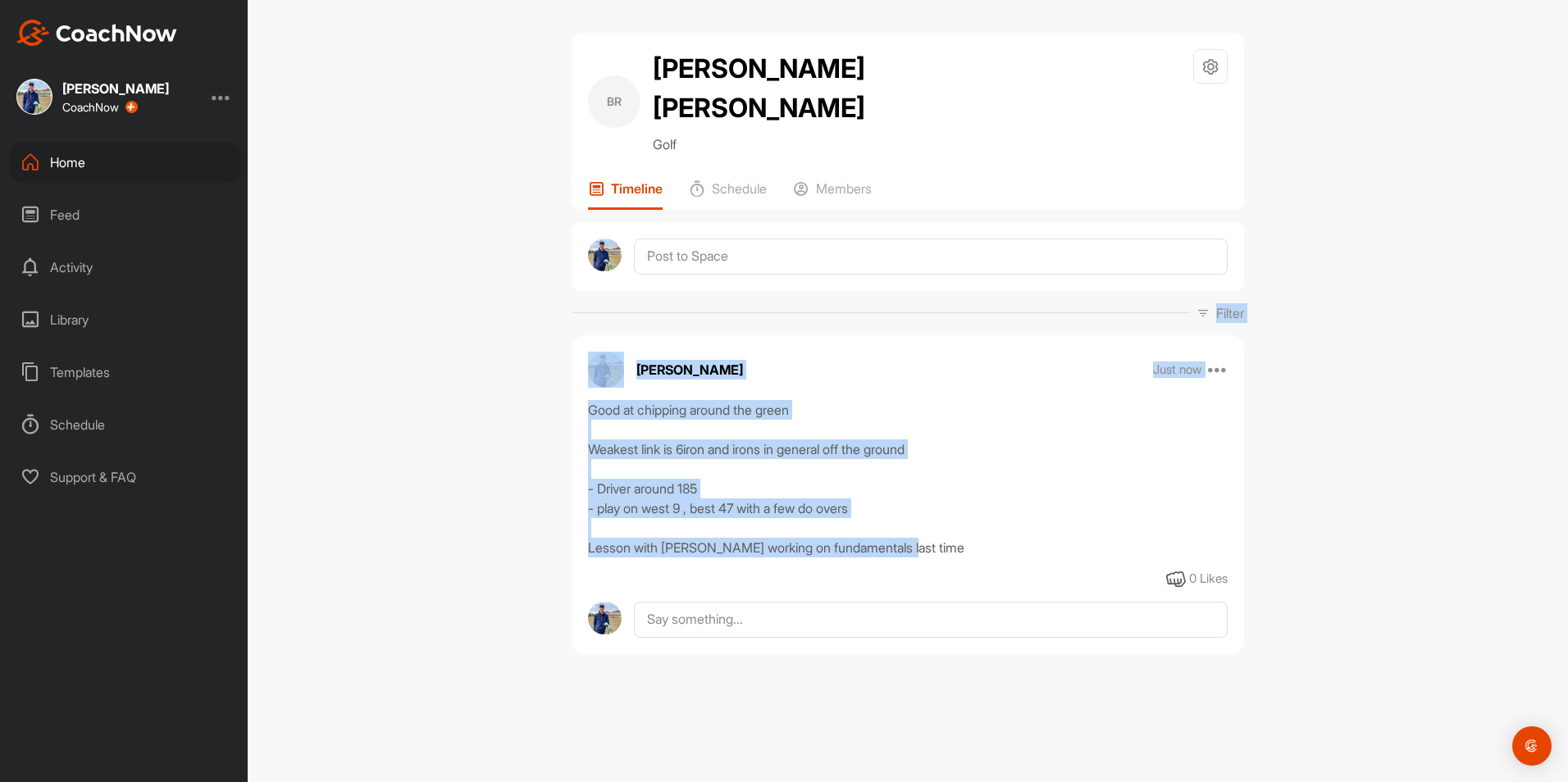
click at [564, 288] on div "[PERSON_NAME] [PERSON_NAME] Golf Space Settings Your Notifications Timeline Sch…" at bounding box center [908, 356] width 705 height 647
click at [936, 480] on div "Good at chipping around the green Weakest link is 6iron and irons in general of…" at bounding box center [908, 479] width 640 height 157
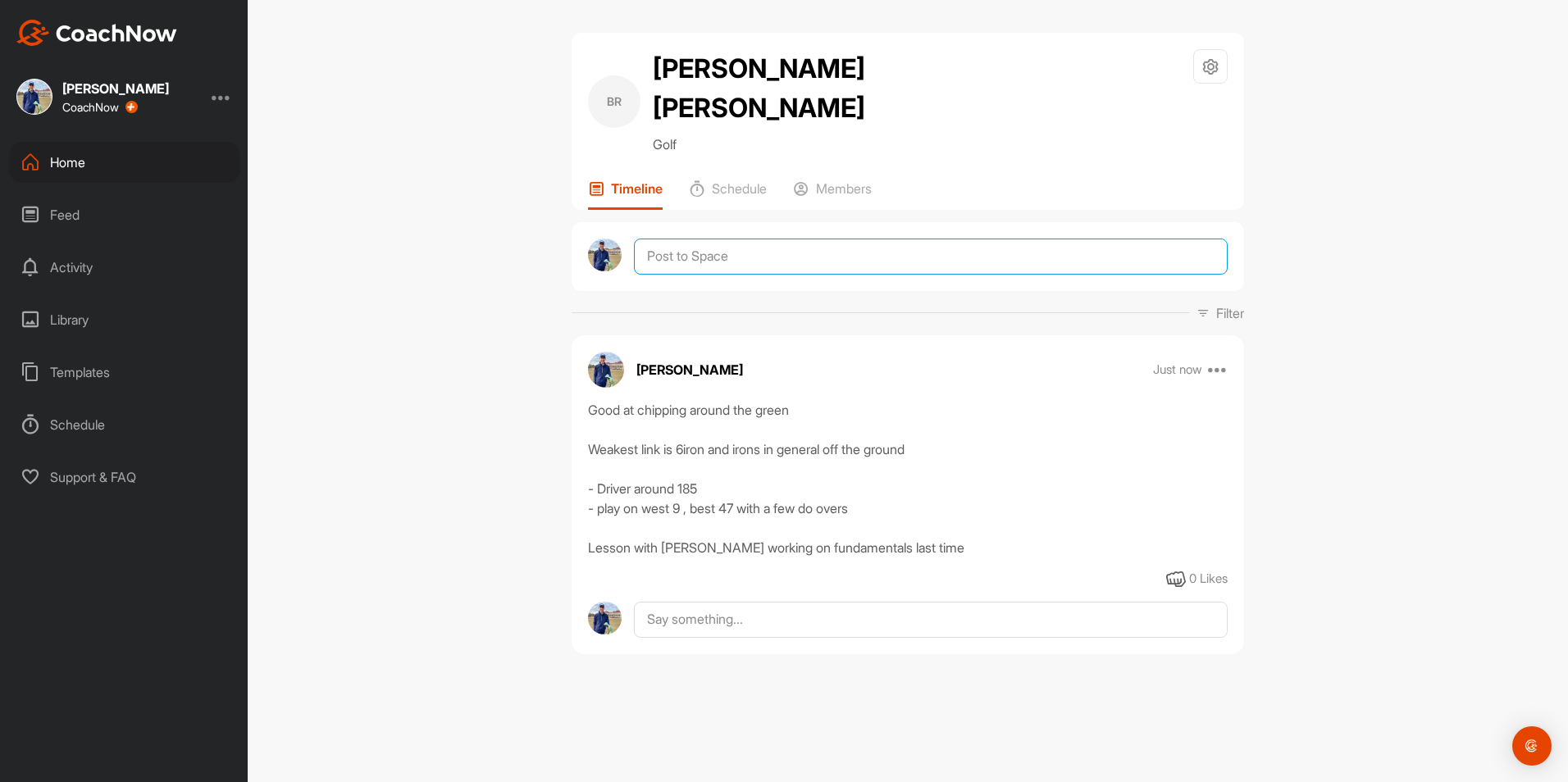
click at [857, 239] on textarea at bounding box center [931, 257] width 594 height 36
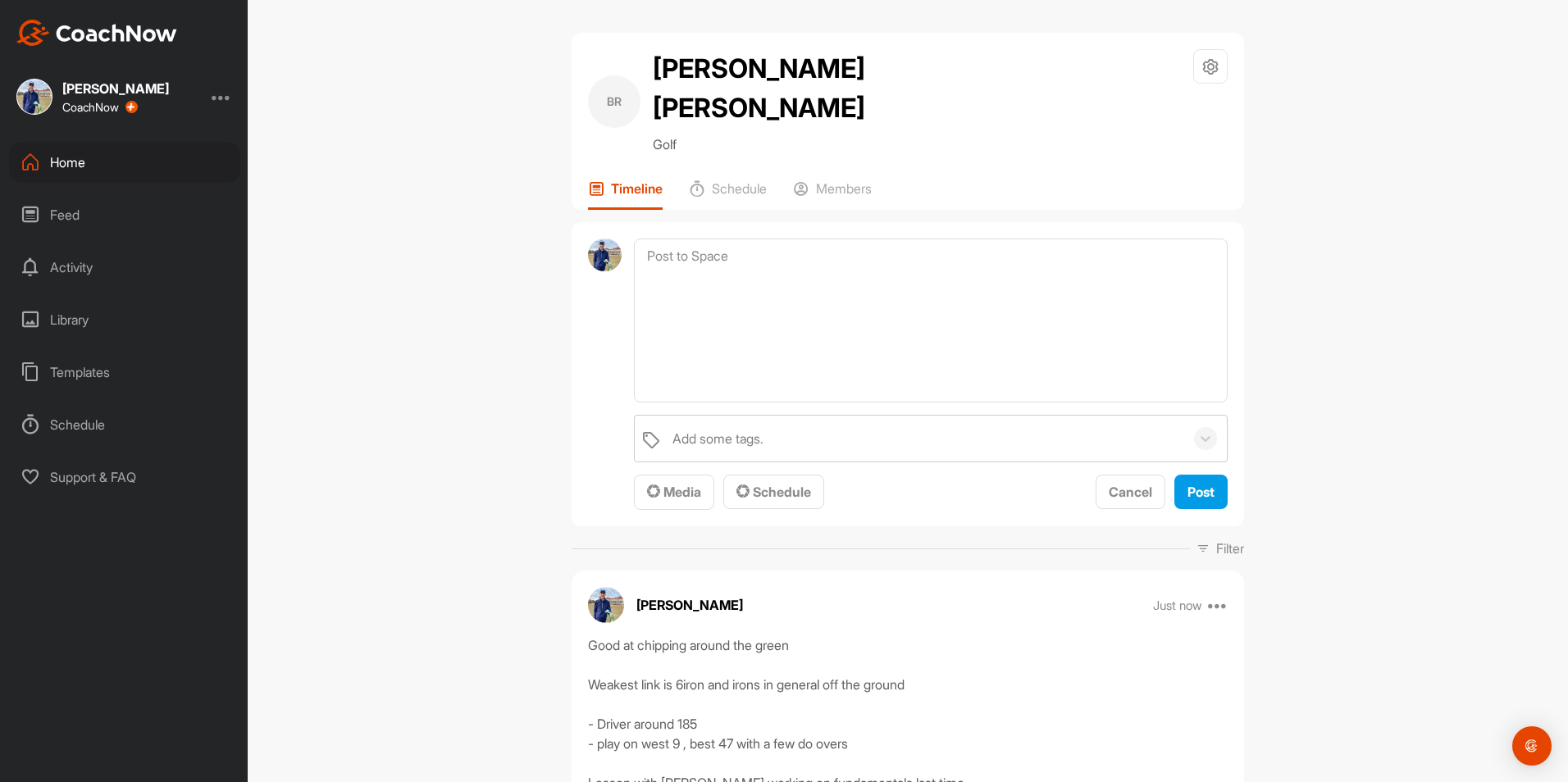
click at [1219, 587] on div "[PERSON_NAME] Just now Edit Edit Tags Pin to top Delete" at bounding box center [908, 605] width 672 height 36
click at [1221, 595] on icon at bounding box center [1218, 605] width 20 height 20
click at [1117, 633] on button "Edit" at bounding box center [1116, 660] width 221 height 54
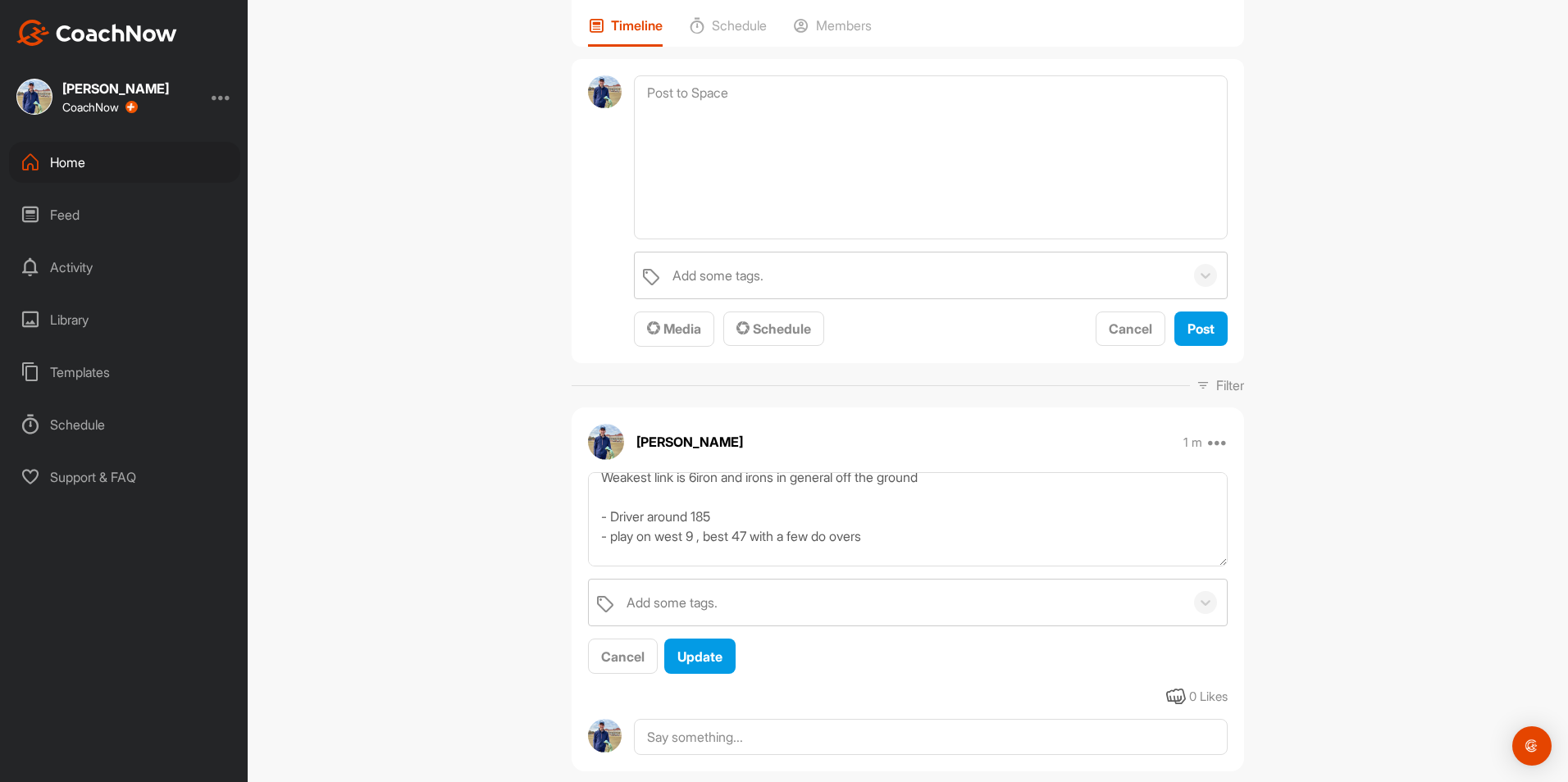
scroll to position [79, 0]
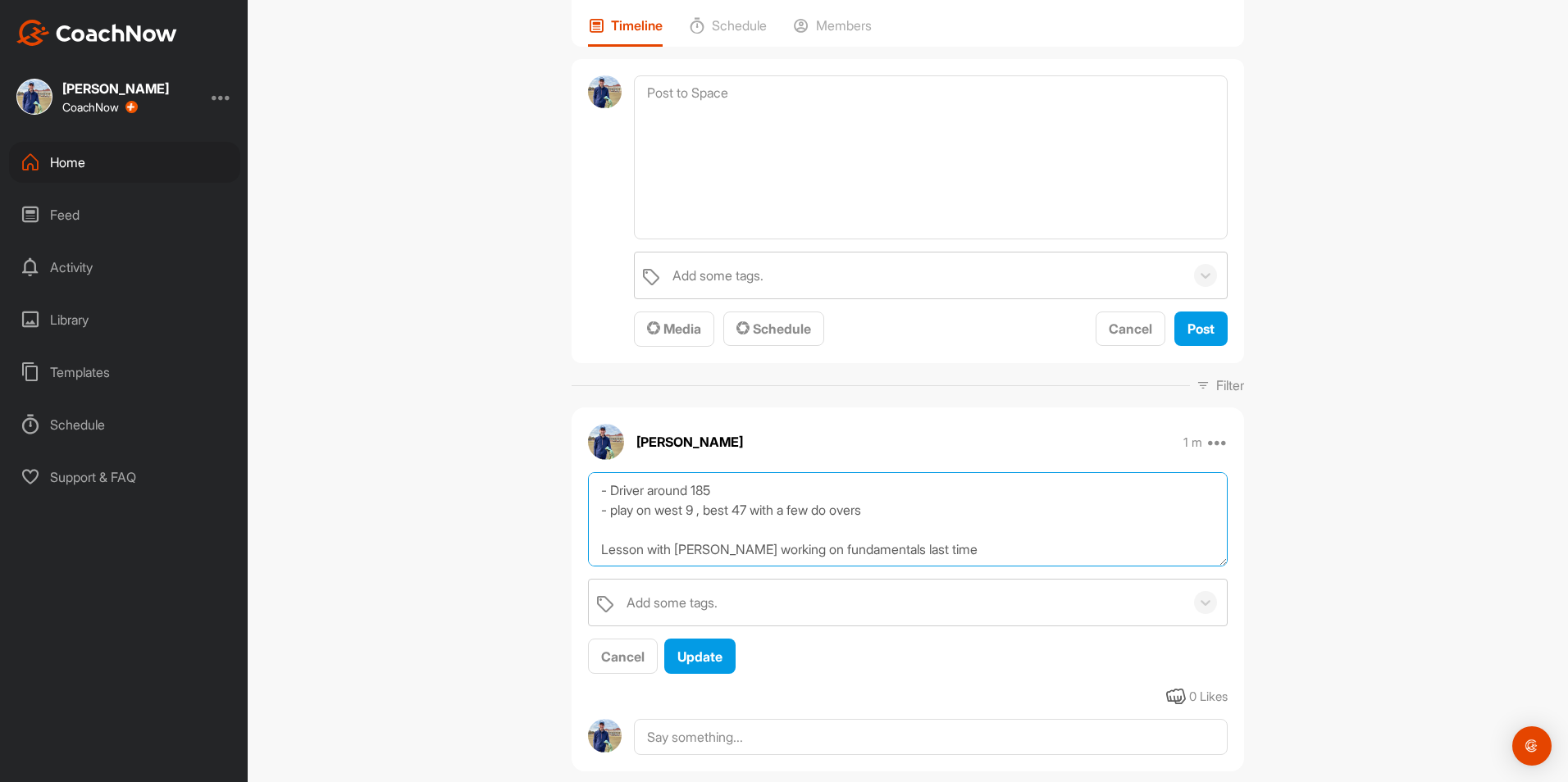
click at [948, 507] on textarea "Good at chipping around the green Weakest link is 6iron and irons in general of…" at bounding box center [908, 519] width 640 height 94
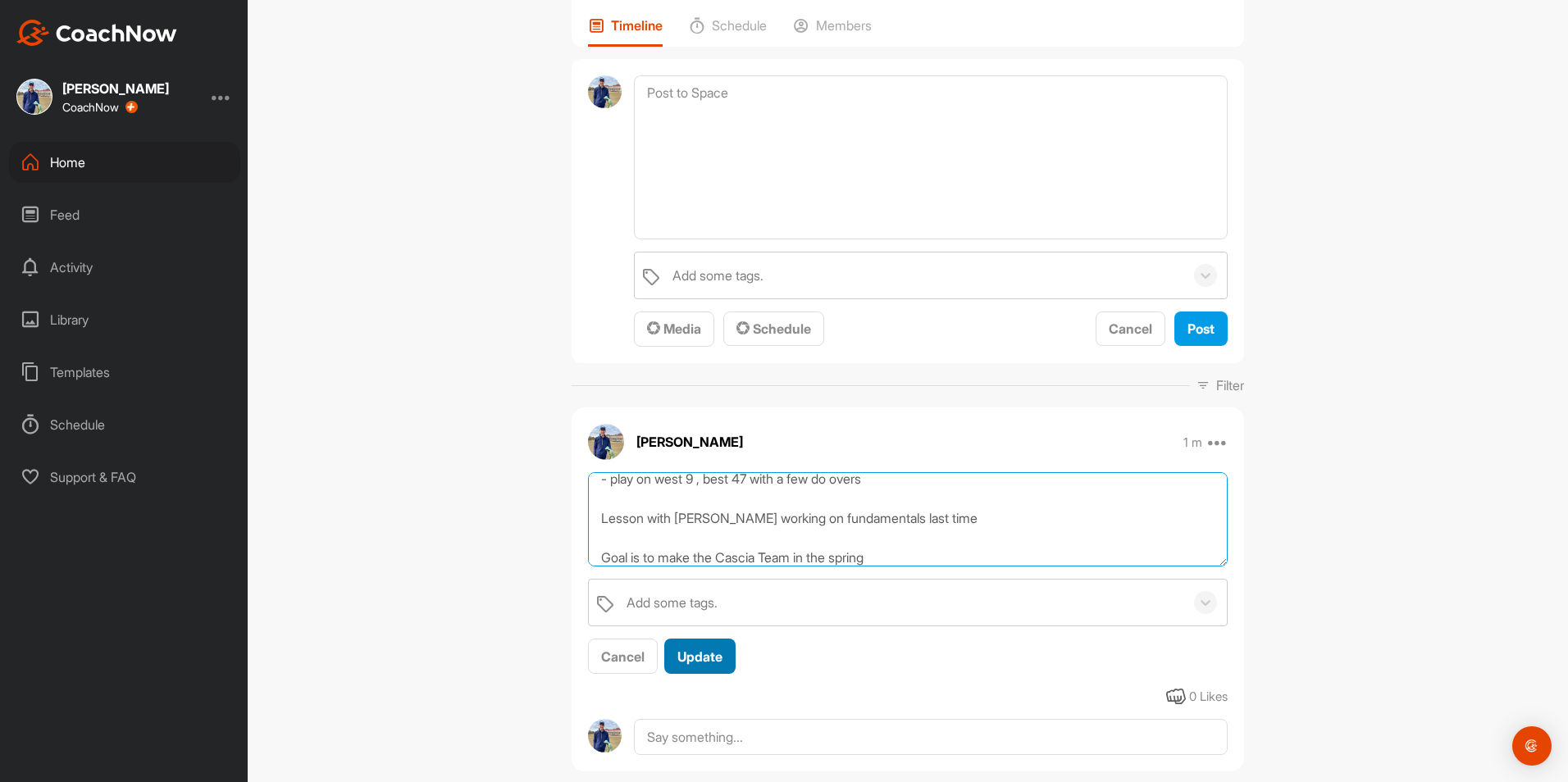
type textarea "Good at chipping around the green Weakest link is 6iron and irons in general of…"
click at [703, 649] on span "Update" at bounding box center [700, 657] width 45 height 16
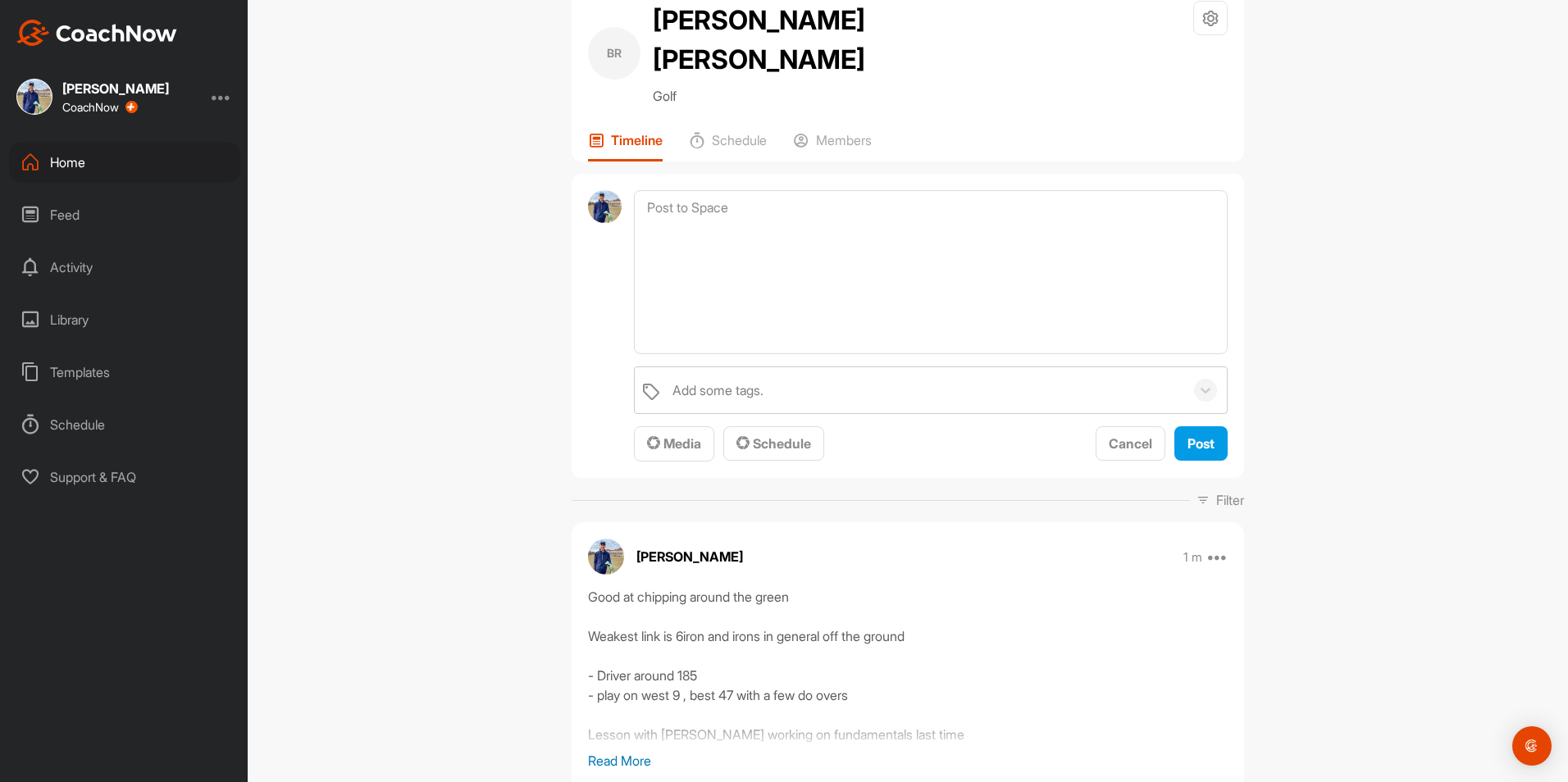
scroll to position [0, 0]
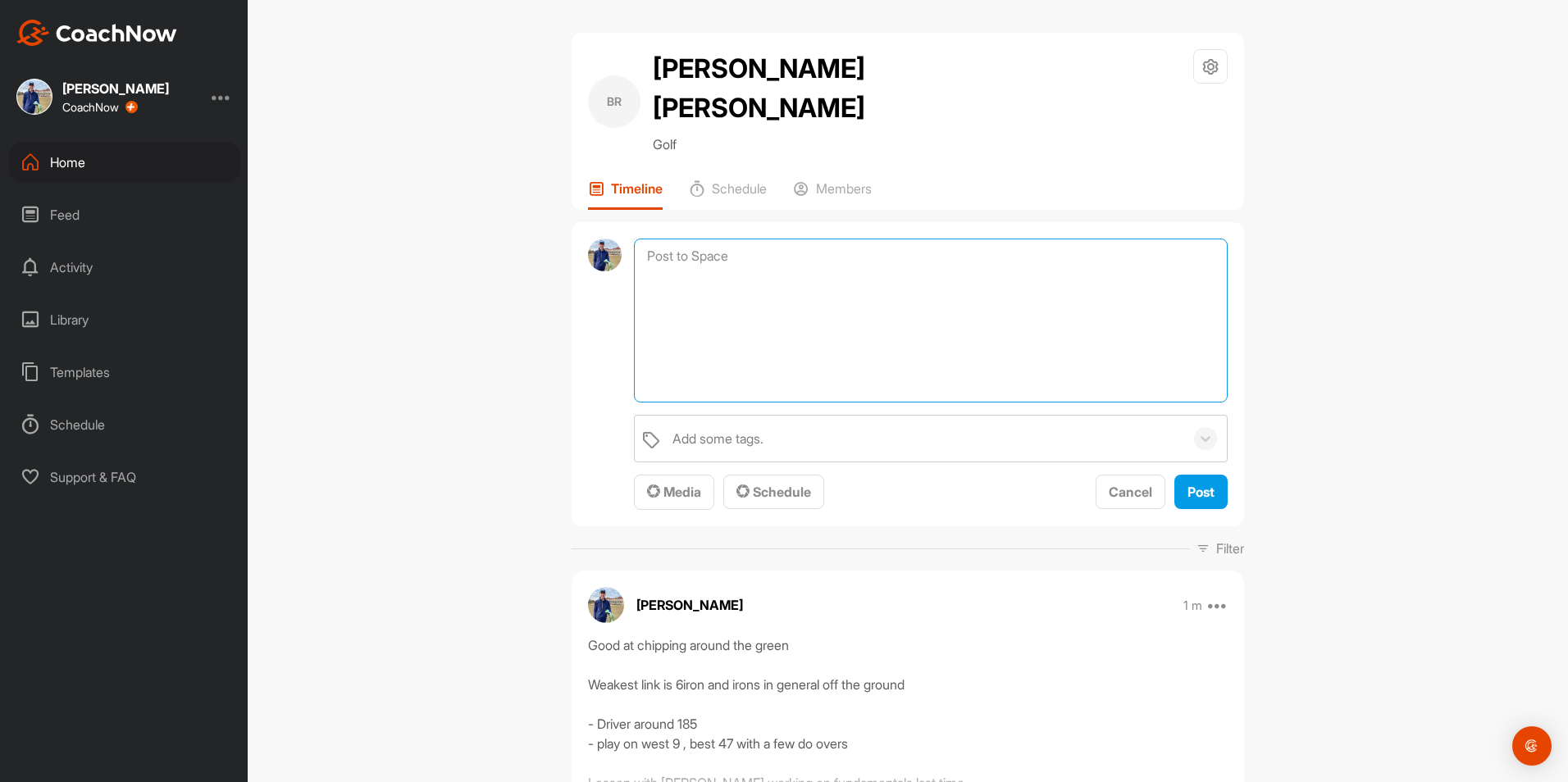
click at [815, 298] on textarea at bounding box center [931, 320] width 594 height 164
click at [955, 242] on textarea at bounding box center [931, 320] width 594 height 164
click at [775, 293] on textarea "Half swing - 58, (34-44 yards)" at bounding box center [931, 320] width 594 height 164
click at [819, 254] on textarea "Half swing - 58, (34-44 yards) Grip with left hand in" at bounding box center [931, 320] width 594 height 164
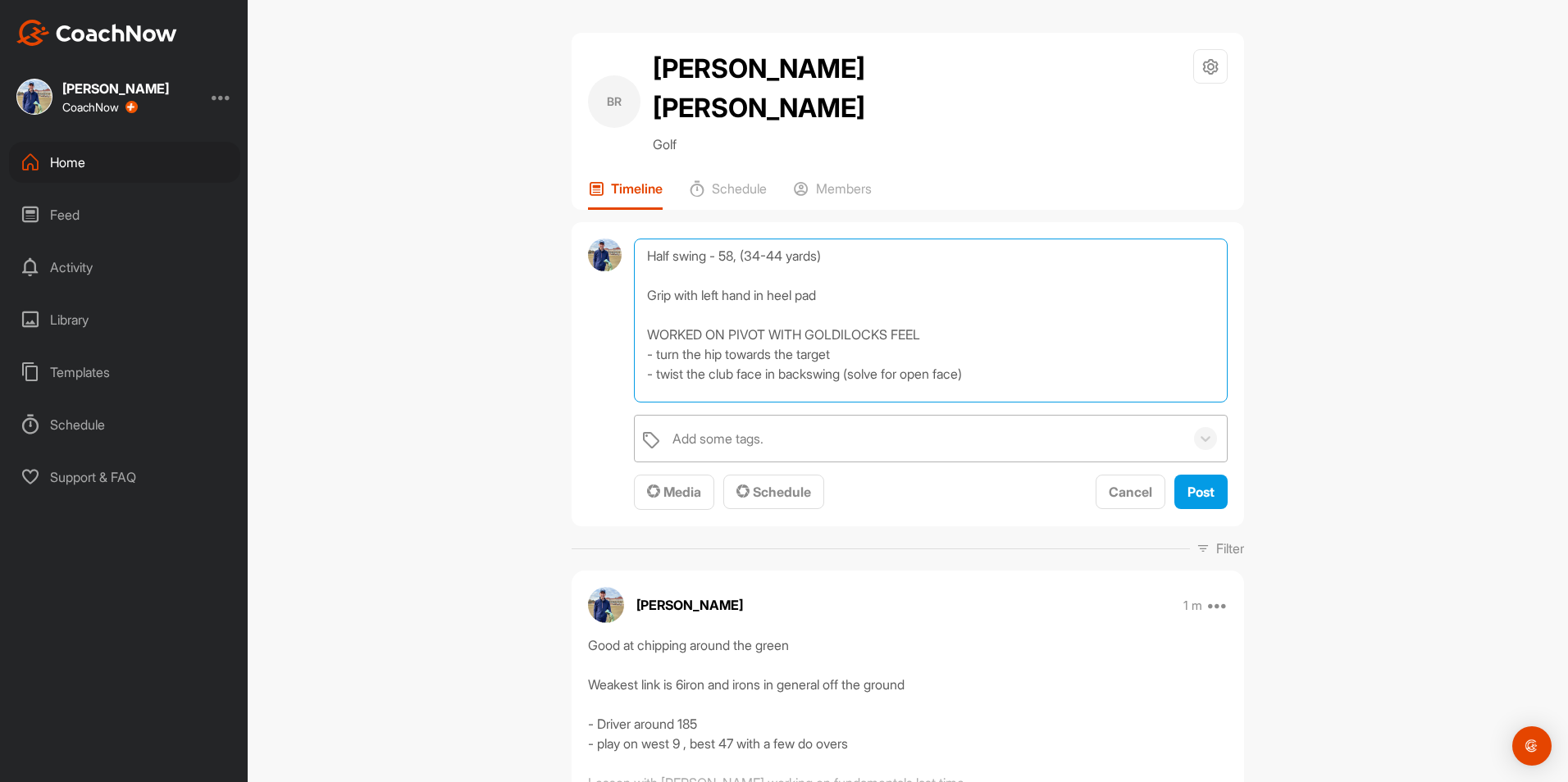
scroll to position [21, 0]
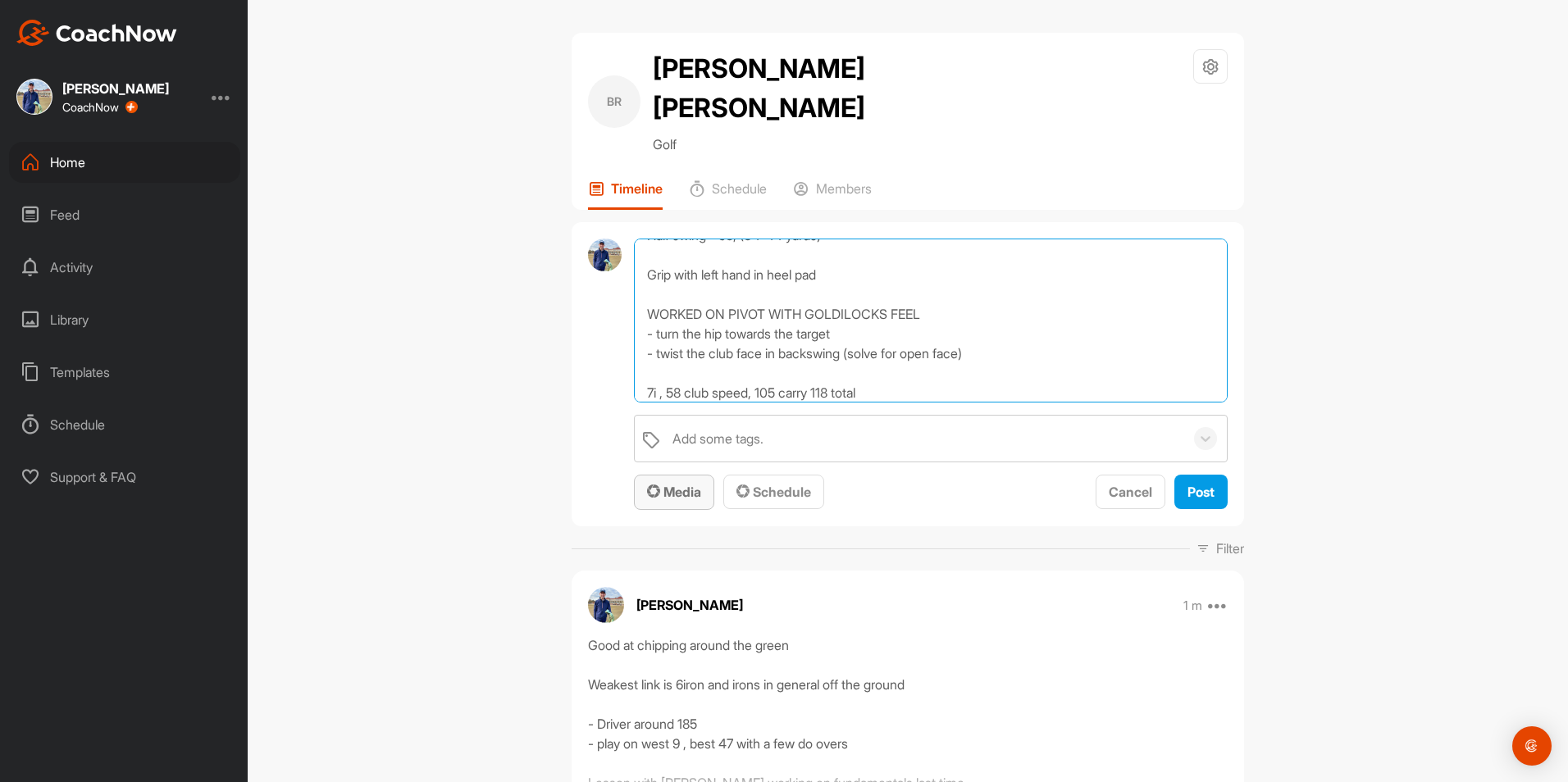
type textarea "Half swing - 58, (34-44 yards) Grip with left hand in heel pad WORKED ON PIVOT …"
click at [666, 484] on span "Media" at bounding box center [674, 492] width 54 height 16
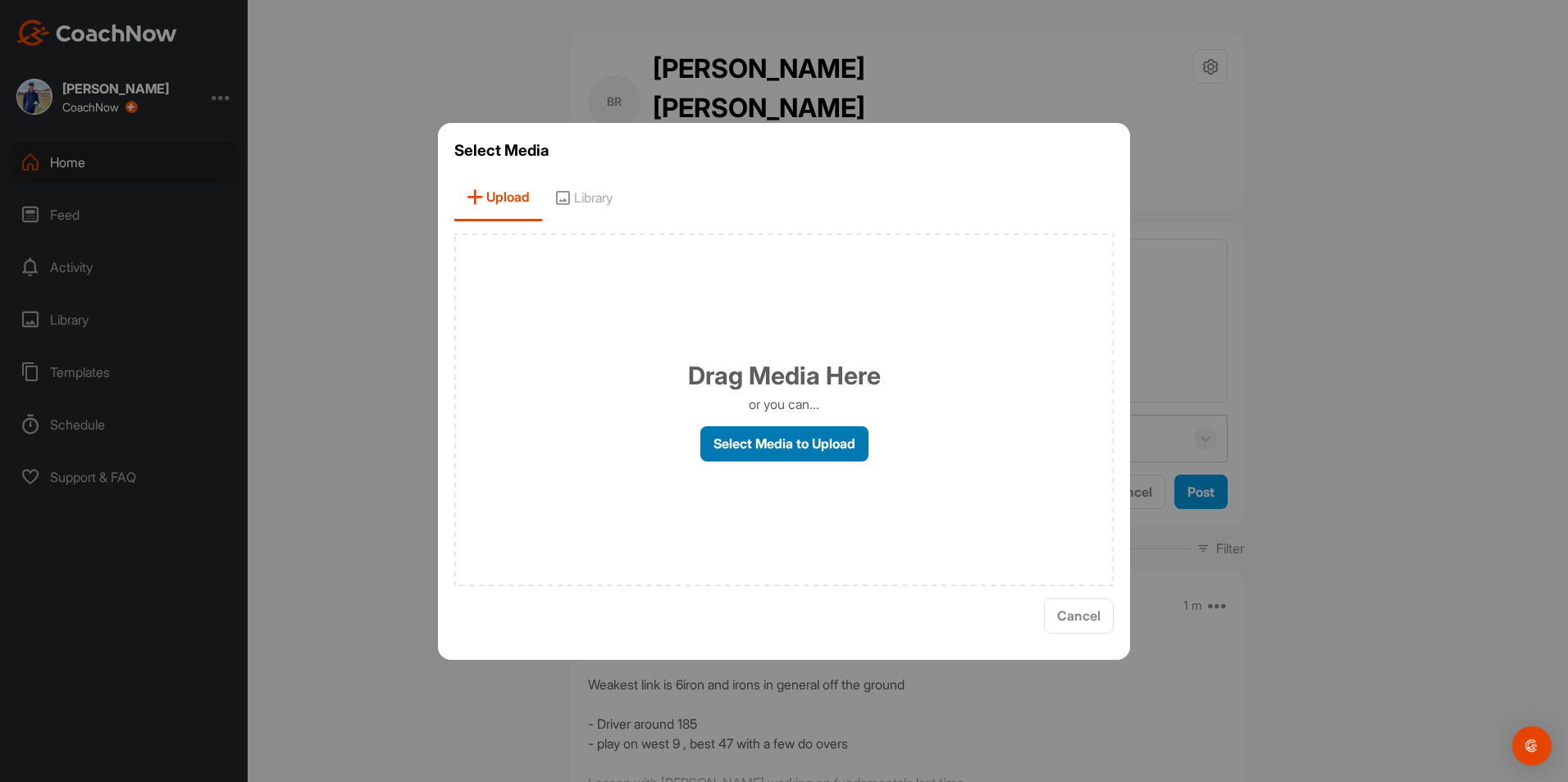
click at [796, 436] on label "Select Media to Upload" at bounding box center [785, 444] width 168 height 35
click at [803, 441] on label "Select Media to Upload" at bounding box center [785, 444] width 168 height 35
click at [0, 0] on input "Select Media to Upload" at bounding box center [0, 0] width 0 height 0
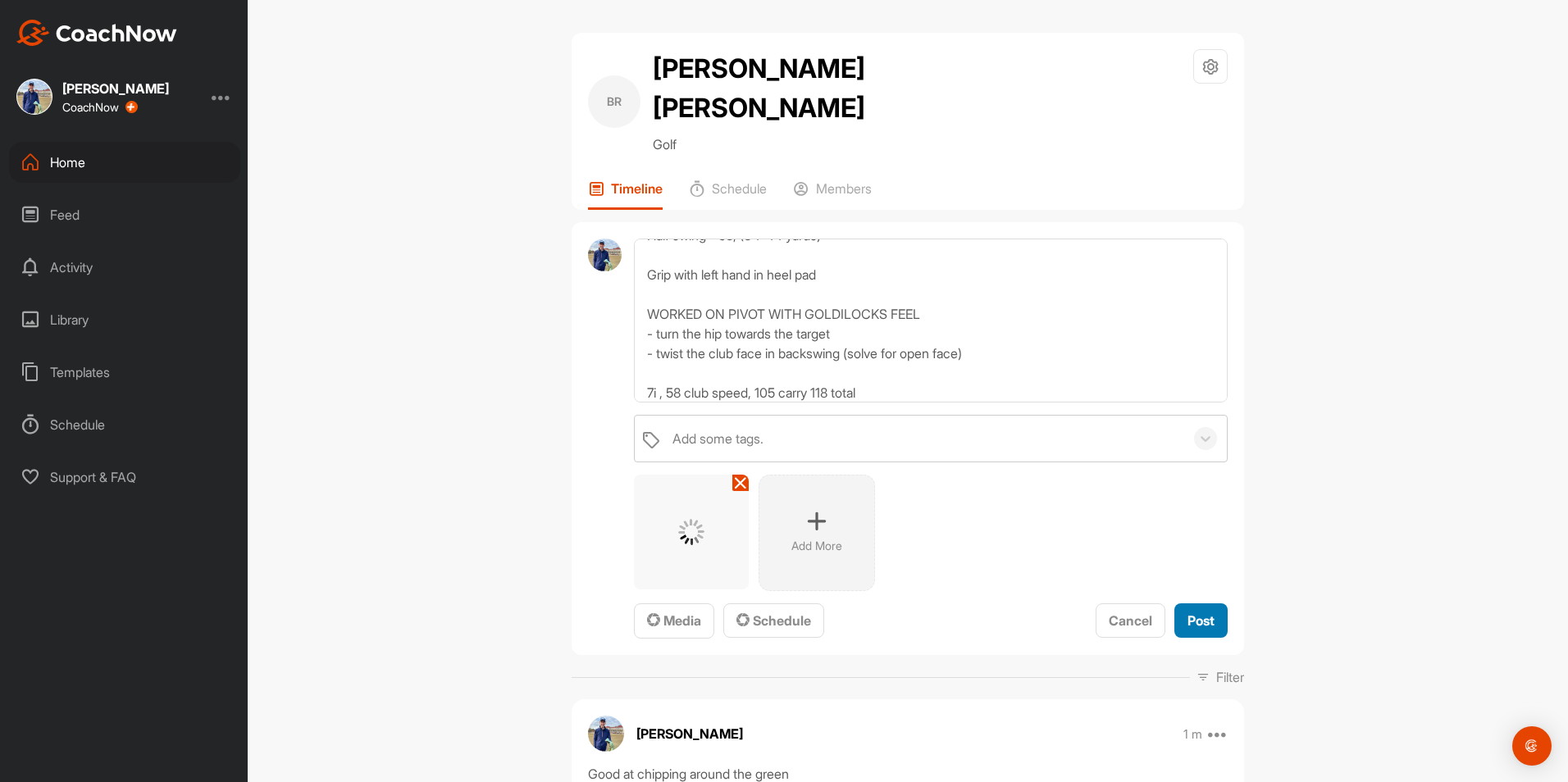
click at [1216, 604] on button "Post" at bounding box center [1201, 621] width 54 height 35
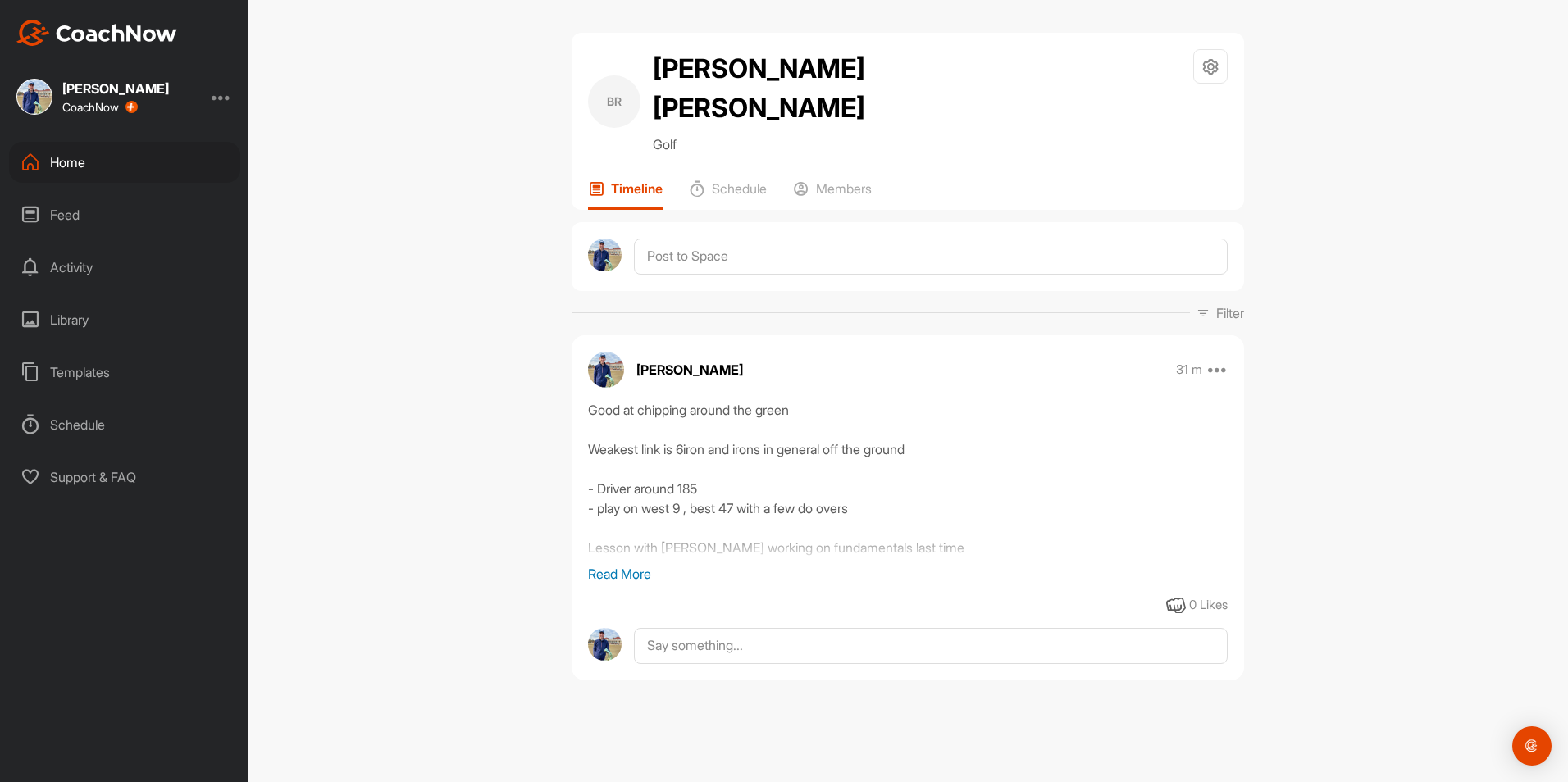
scroll to position [0, 0]
